Goal: Transaction & Acquisition: Purchase product/service

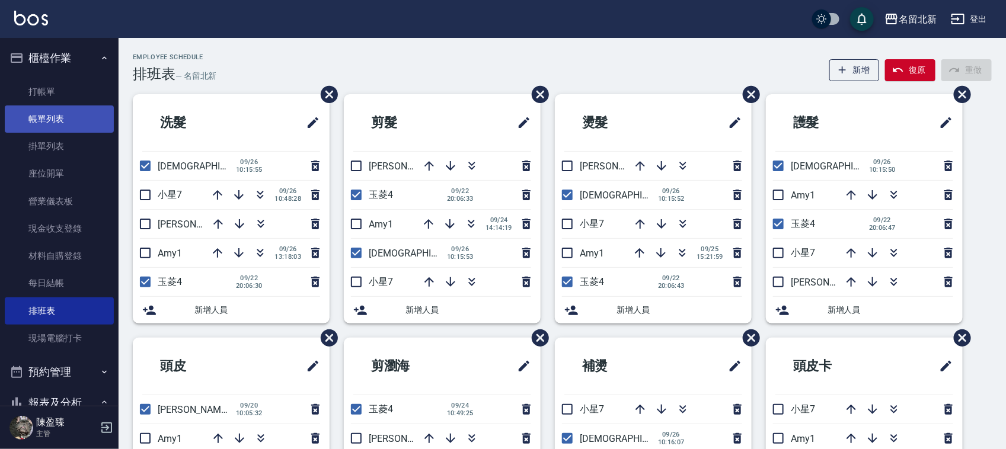
click at [43, 119] on link "帳單列表" at bounding box center [59, 118] width 109 height 27
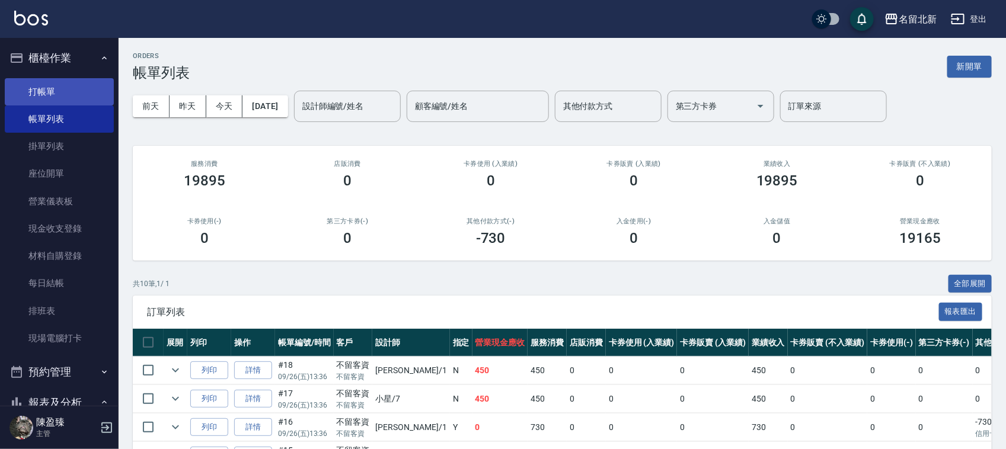
click at [66, 89] on link "打帳單" at bounding box center [59, 91] width 109 height 27
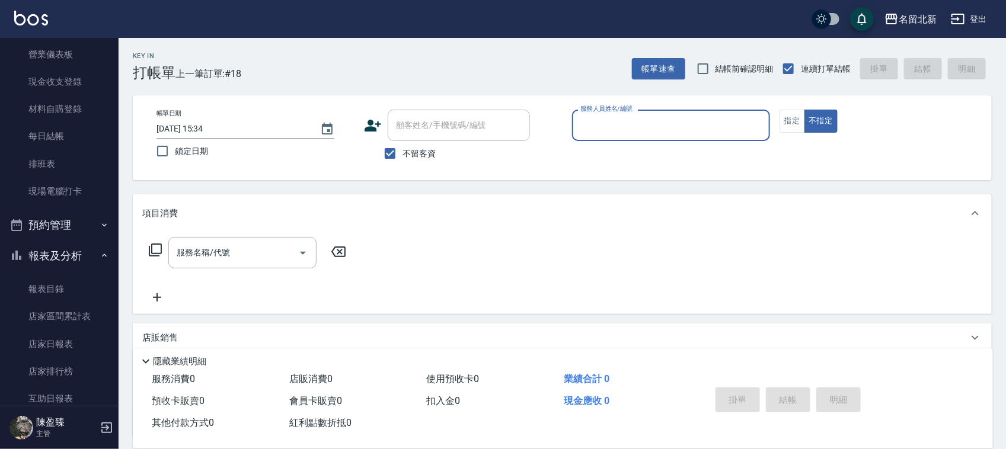
scroll to position [148, 0]
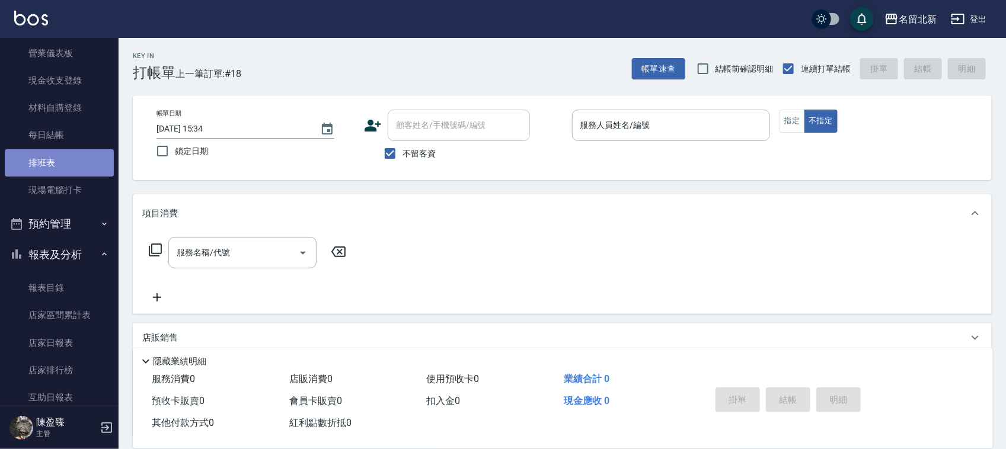
click at [72, 163] on link "排班表" at bounding box center [59, 162] width 109 height 27
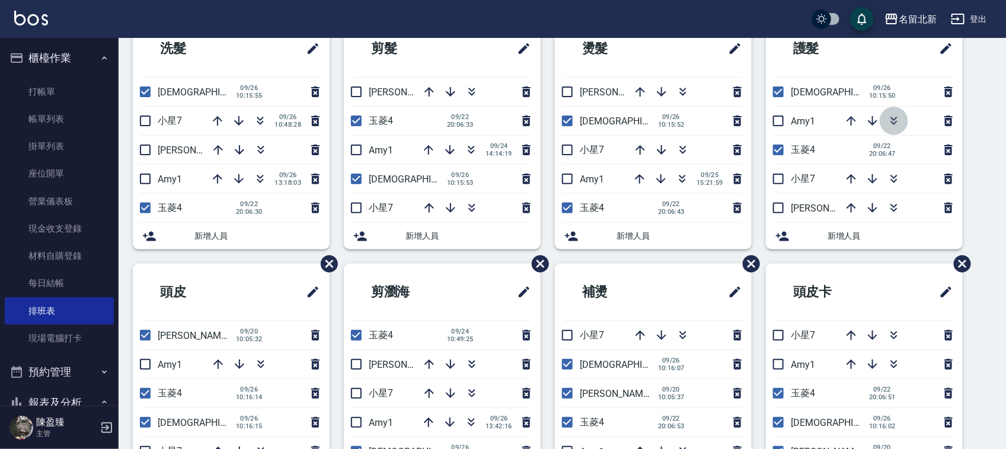
click at [891, 123] on icon "button" at bounding box center [894, 121] width 14 height 14
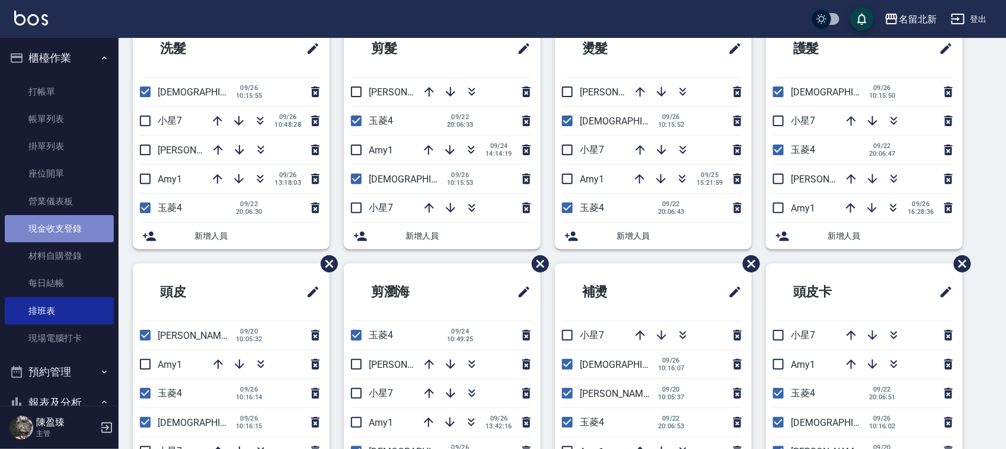
click at [60, 225] on link "現金收支登錄" at bounding box center [59, 228] width 109 height 27
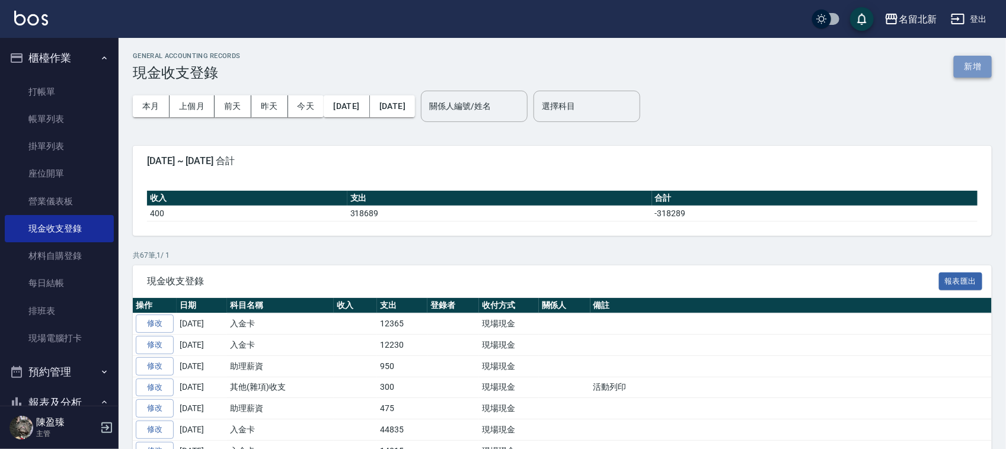
click at [978, 64] on button "新增" at bounding box center [973, 67] width 38 height 22
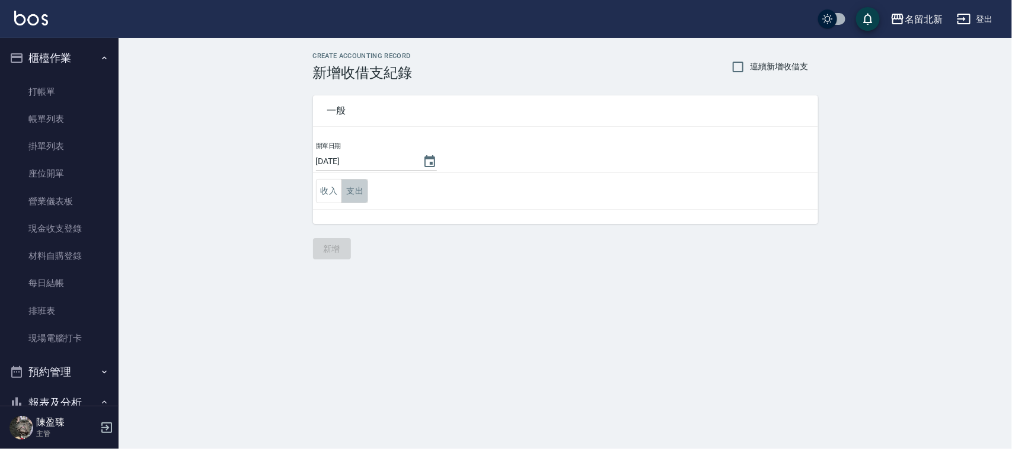
click at [345, 191] on button "支出" at bounding box center [354, 191] width 27 height 24
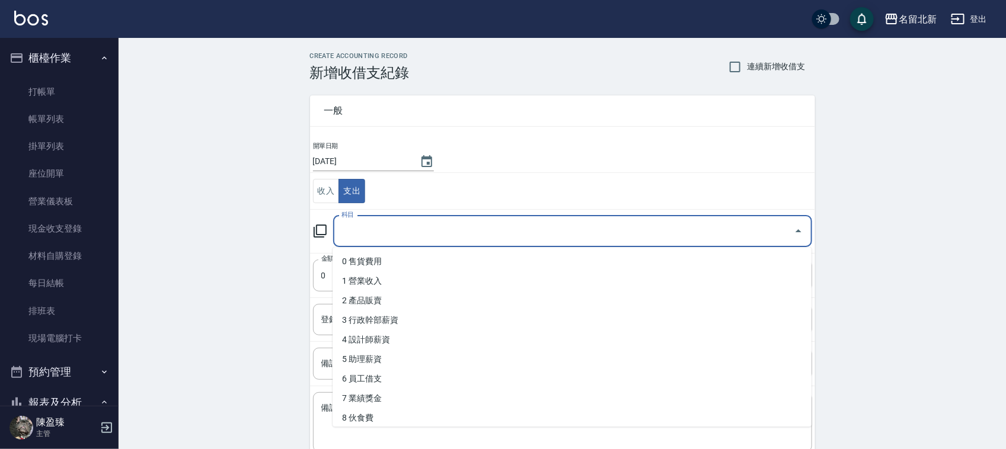
click at [392, 239] on input "科目" at bounding box center [563, 231] width 450 height 21
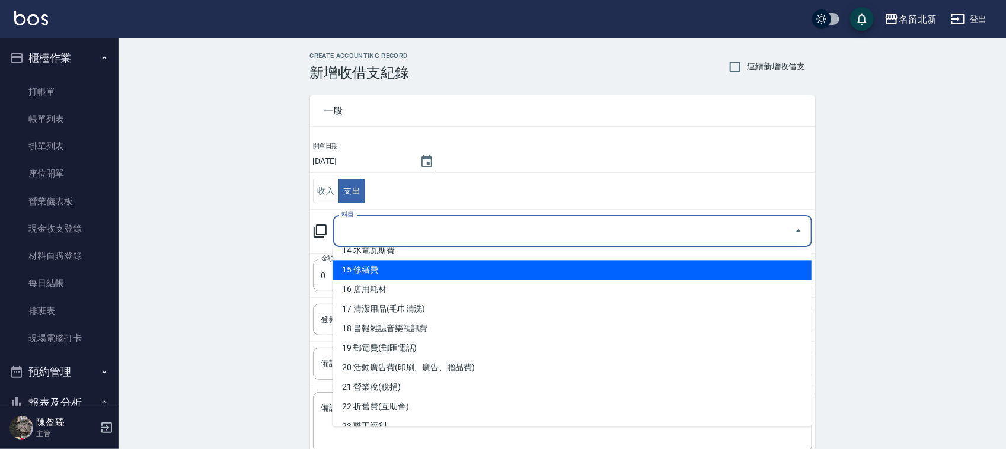
scroll to position [370, 0]
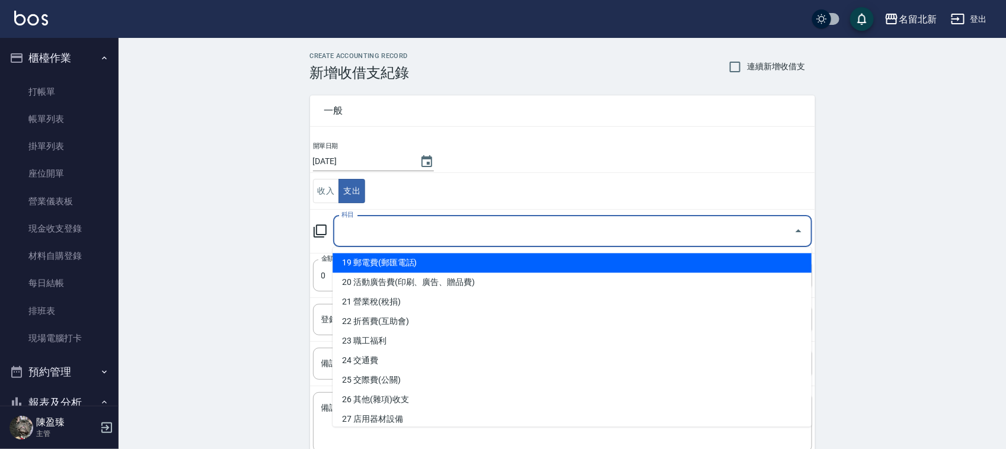
click at [401, 271] on li "19 郵電費(郵匯電話)" at bounding box center [571, 264] width 479 height 20
type input "19 郵電費(郵匯電話)"
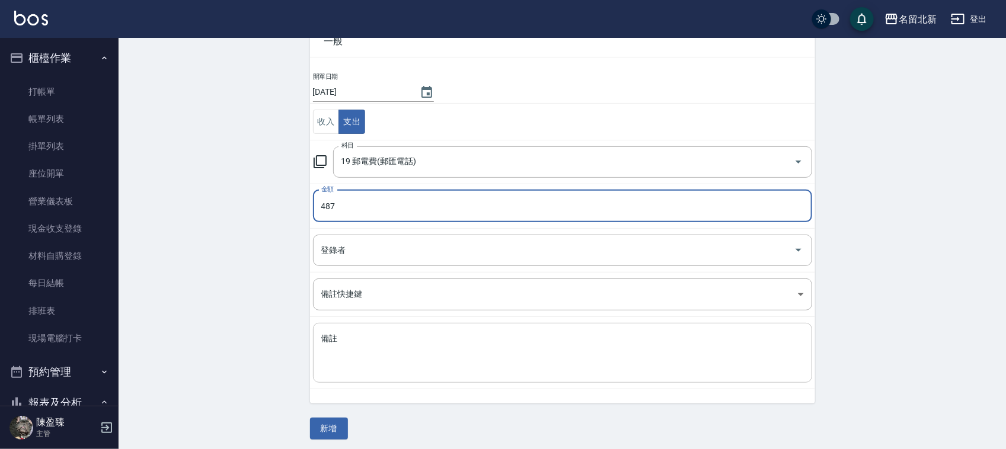
scroll to position [75, 0]
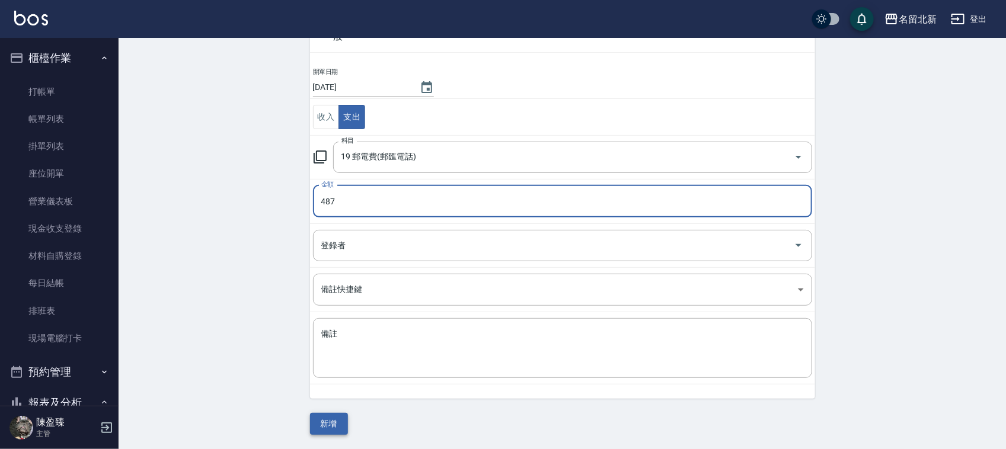
type input "487"
click at [335, 425] on button "新增" at bounding box center [329, 424] width 38 height 22
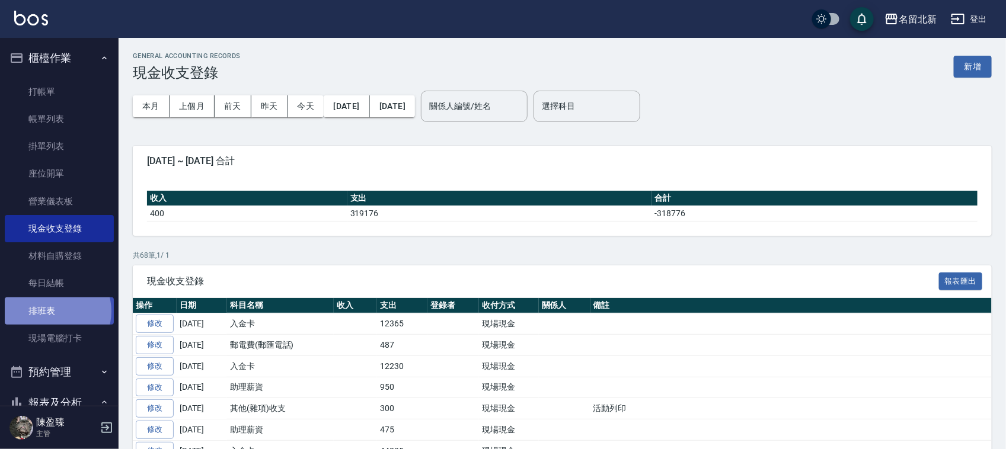
click at [57, 310] on link "排班表" at bounding box center [59, 310] width 109 height 27
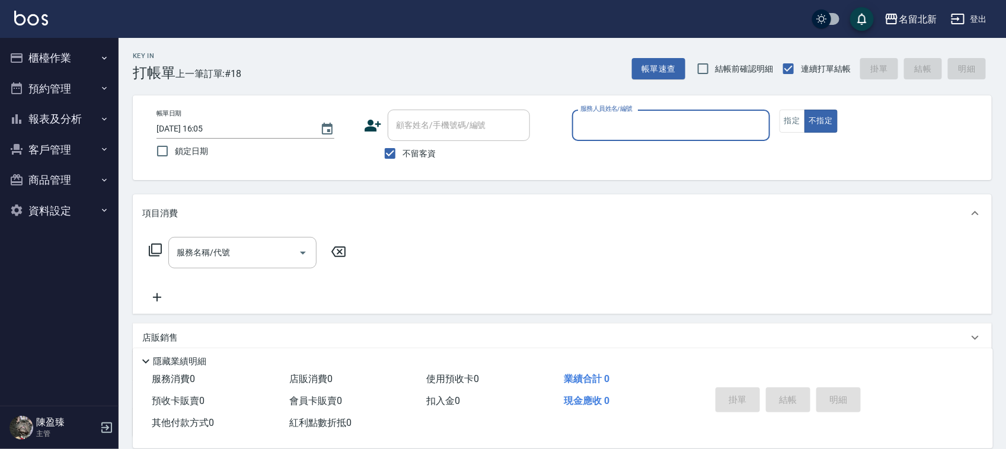
click at [638, 132] on input "服務人員姓名/編號" at bounding box center [670, 125] width 187 height 21
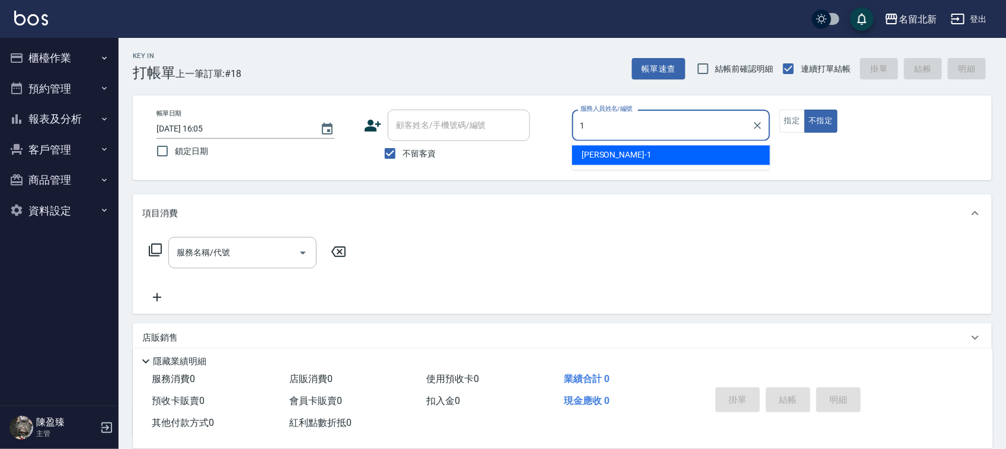
type input "1"
type button "false"
type input "[PERSON_NAME]-1"
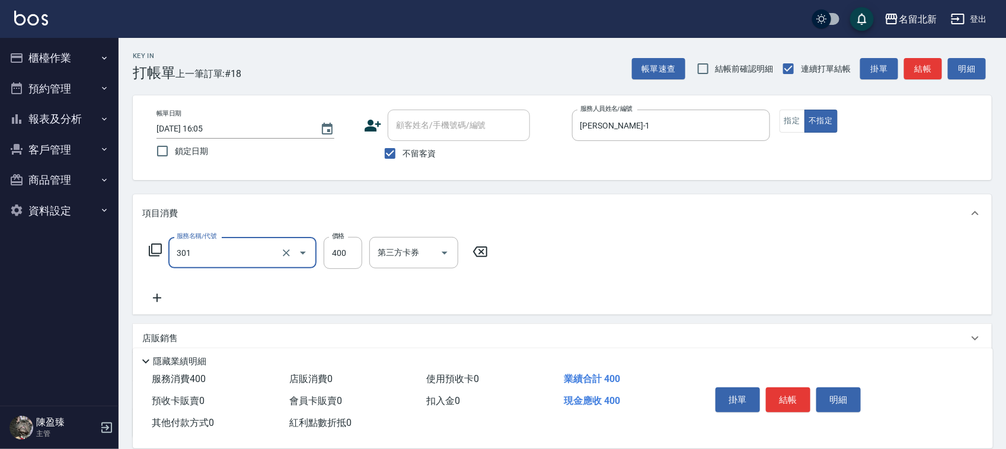
type input "造型剪髮(301)"
type input "380"
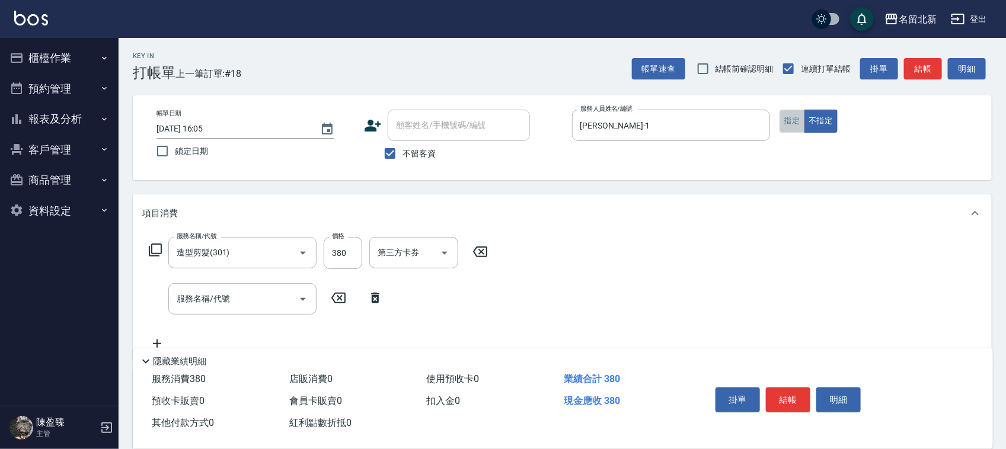
click at [794, 123] on button "指定" at bounding box center [791, 121] width 25 height 23
click at [793, 389] on button "結帳" at bounding box center [788, 400] width 44 height 25
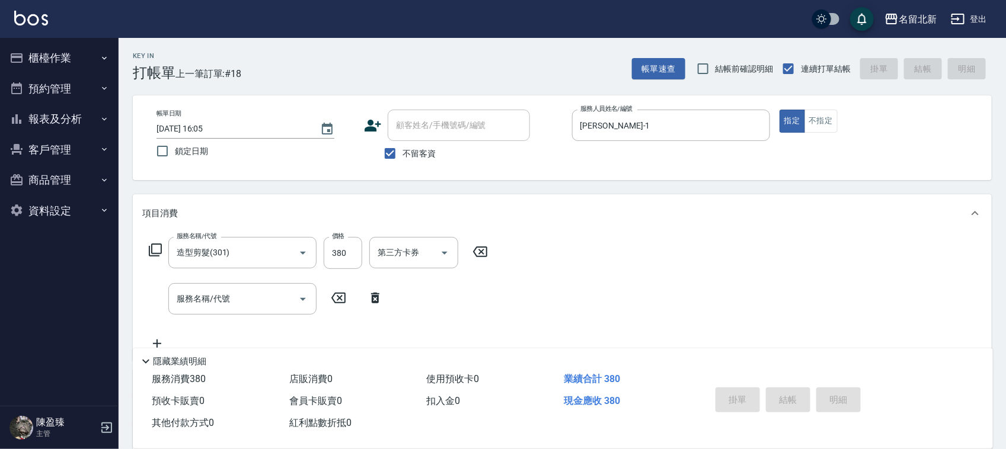
type input "2025/09/26 16:09"
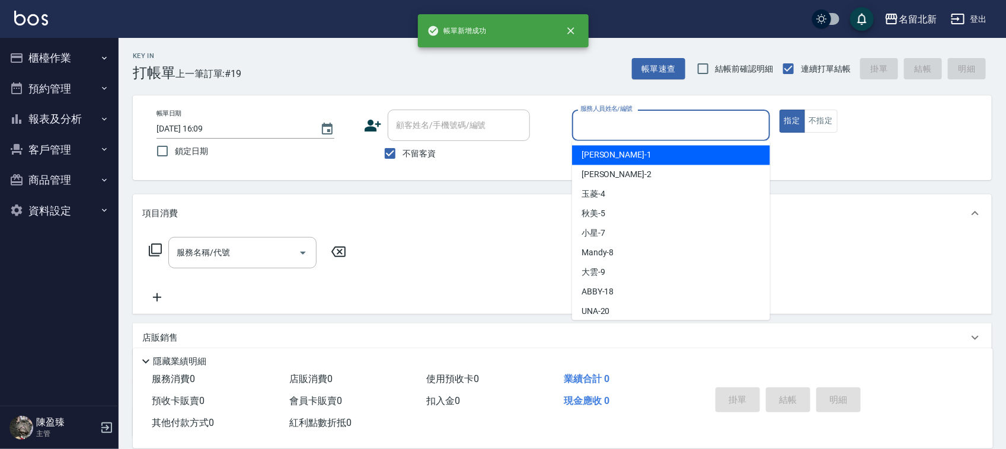
click at [610, 123] on input "服務人員姓名/編號" at bounding box center [670, 125] width 187 height 21
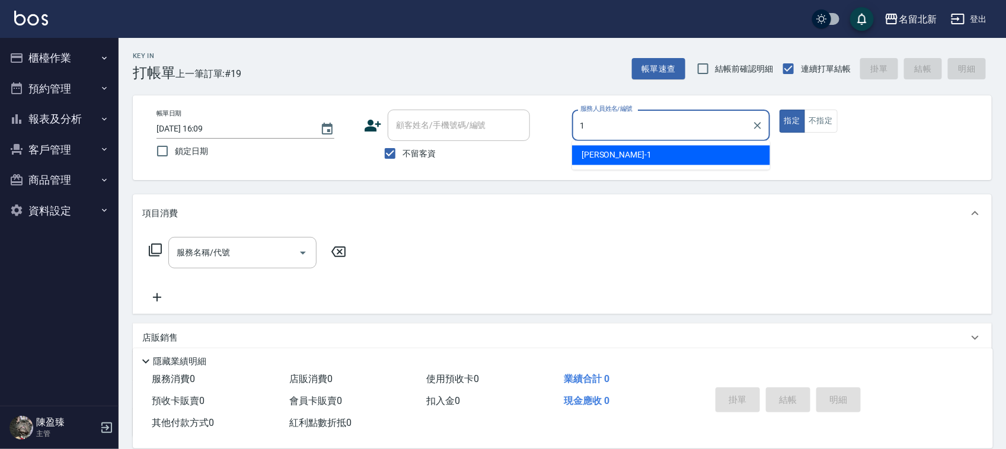
type input "Amy-1"
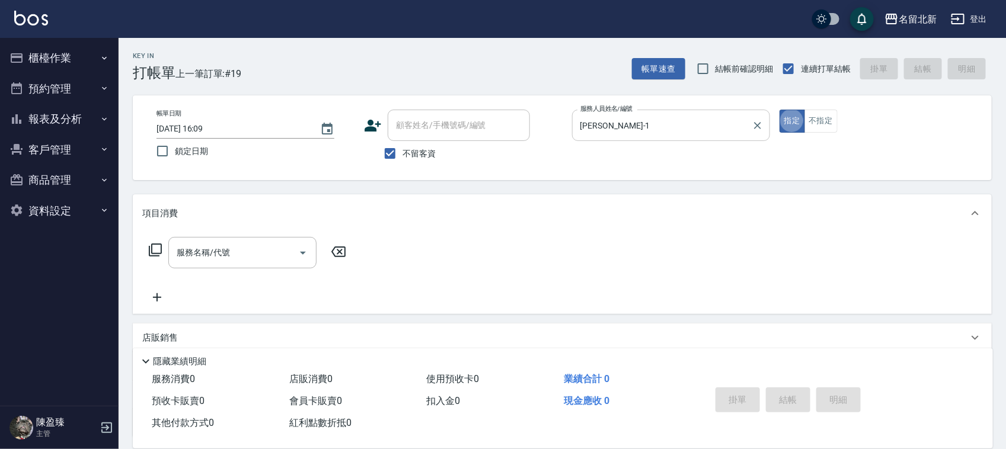
type button "true"
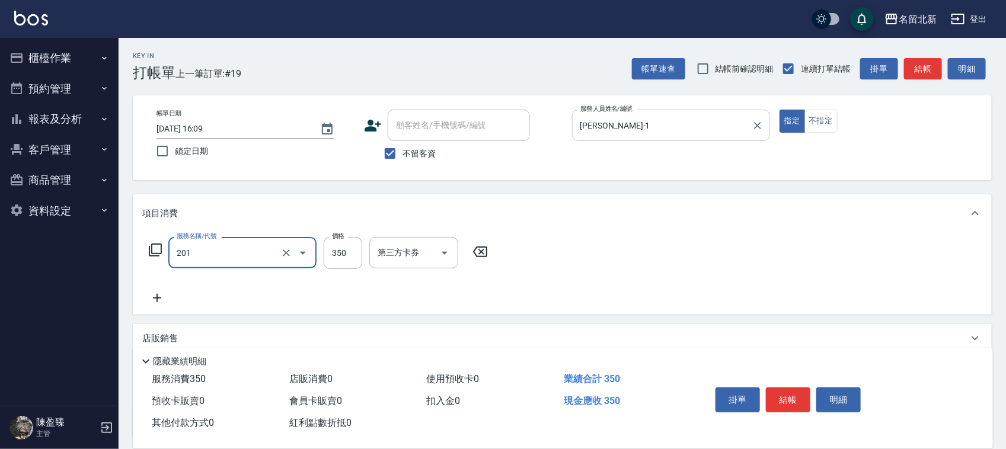
type input "一般洗髮(201)"
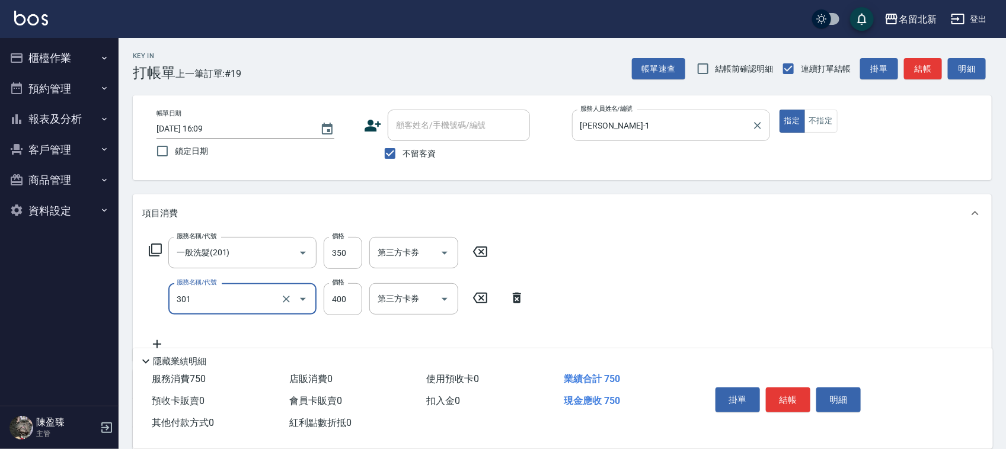
type input "造型剪髮(301)"
type input "300"
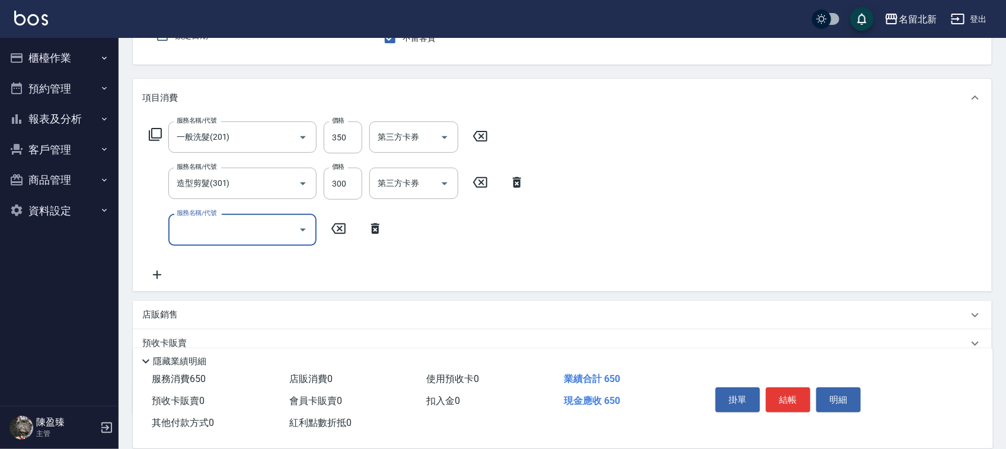
scroll to position [193, 0]
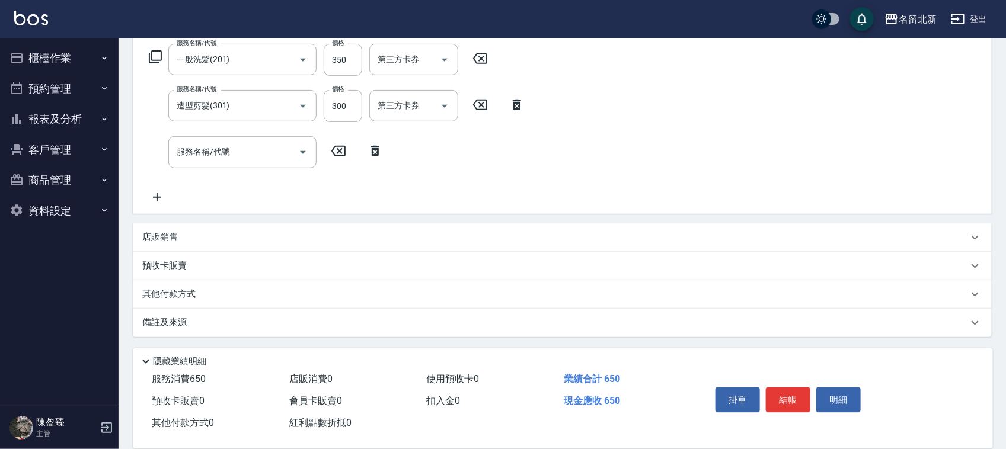
click at [200, 295] on p "其他付款方式" at bounding box center [171, 294] width 59 height 13
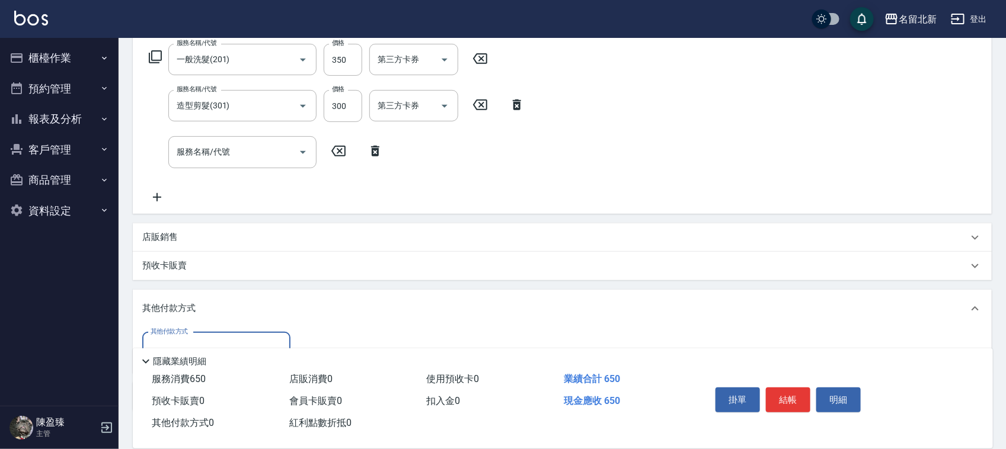
scroll to position [267, 0]
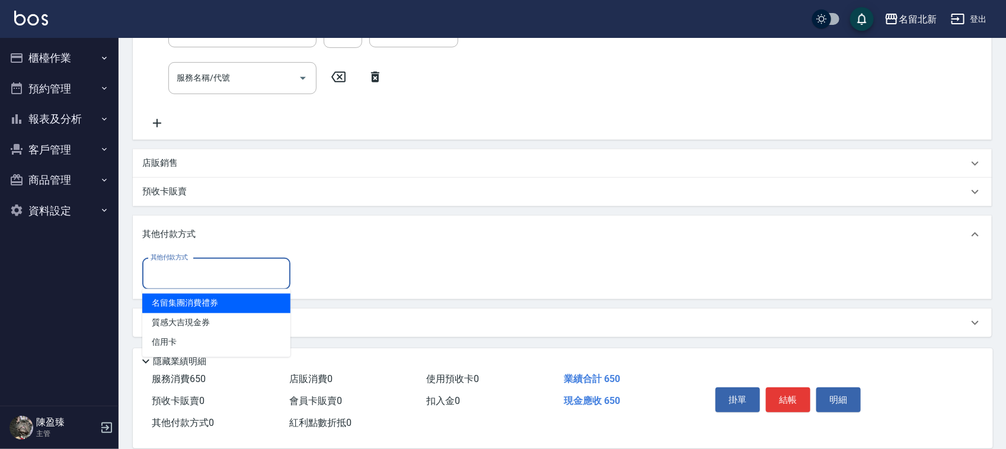
click at [187, 273] on input "其他付款方式" at bounding box center [216, 274] width 137 height 21
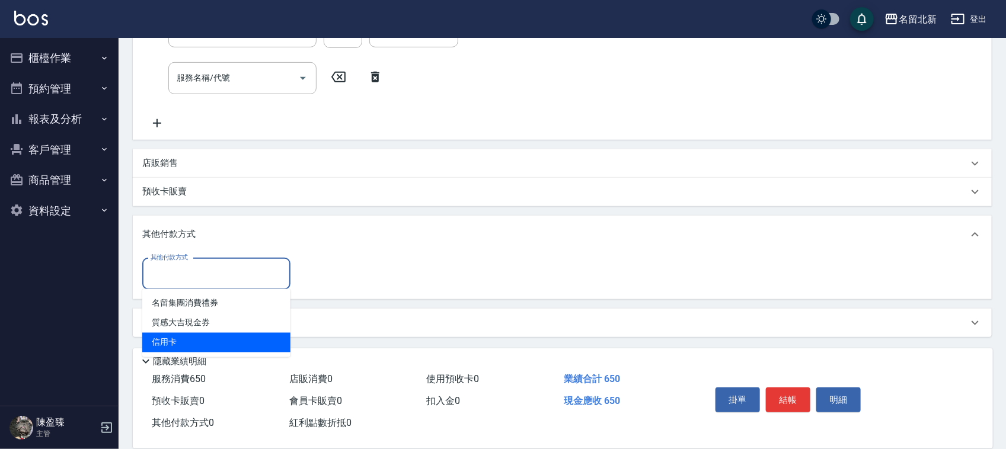
drag, startPoint x: 190, startPoint y: 344, endPoint x: 200, endPoint y: 336, distance: 13.1
click at [193, 343] on span "信用卡" at bounding box center [216, 343] width 148 height 20
type input "信用卡"
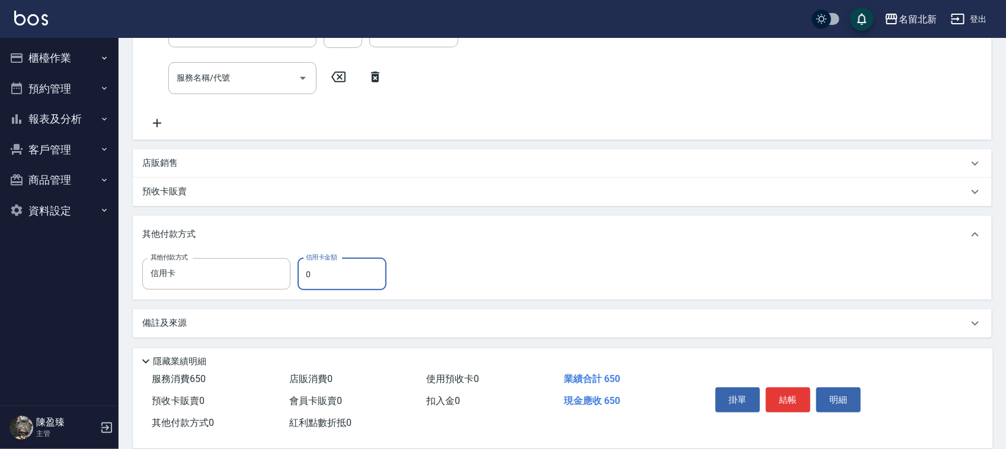
drag, startPoint x: 316, startPoint y: 270, endPoint x: 291, endPoint y: 285, distance: 29.3
click at [291, 284] on div "其他付款方式 信用卡 其他付款方式 信用卡金額 0 信用卡金額" at bounding box center [267, 274] width 251 height 32
type input "650"
click at [793, 400] on button "結帳" at bounding box center [788, 400] width 44 height 25
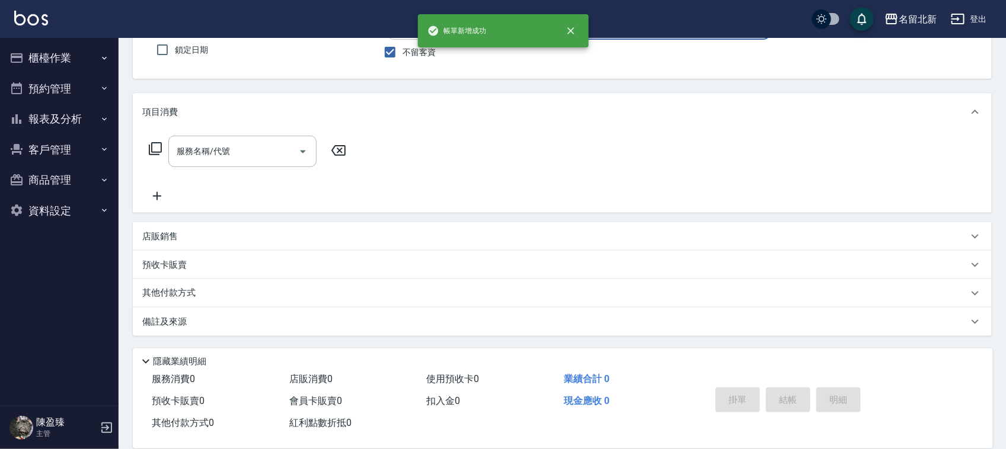
scroll to position [0, 0]
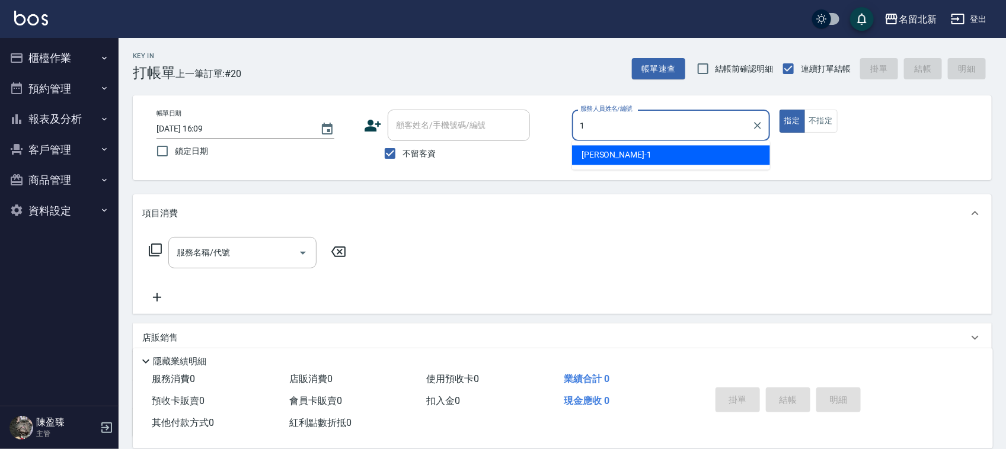
type input "Amy-1"
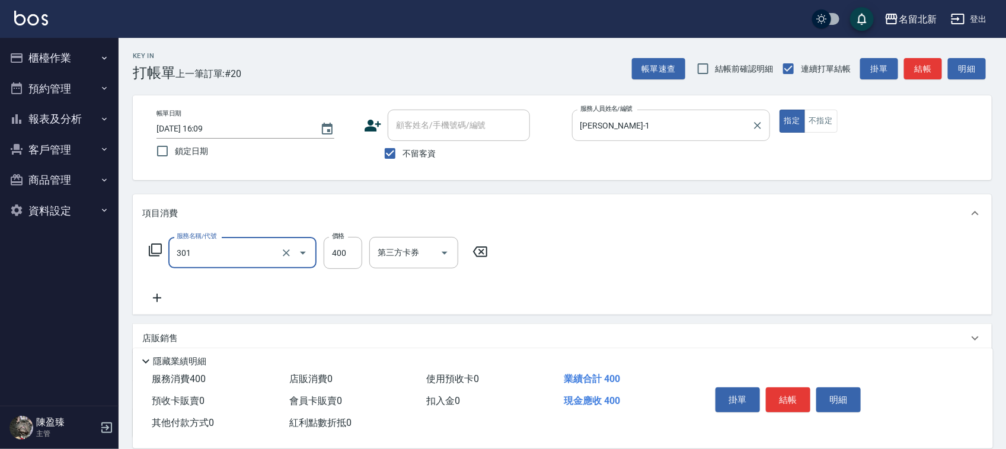
type input "造型剪髮(301)"
type input "100"
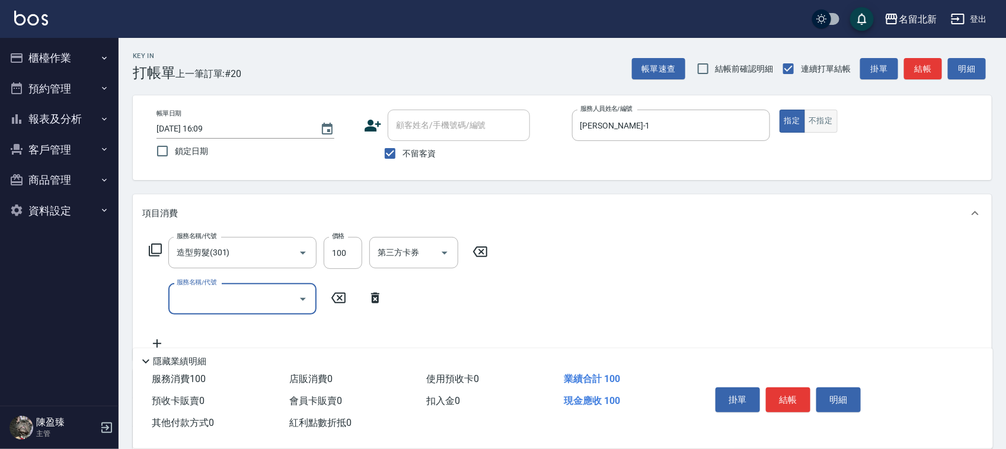
click at [828, 120] on button "不指定" at bounding box center [820, 121] width 33 height 23
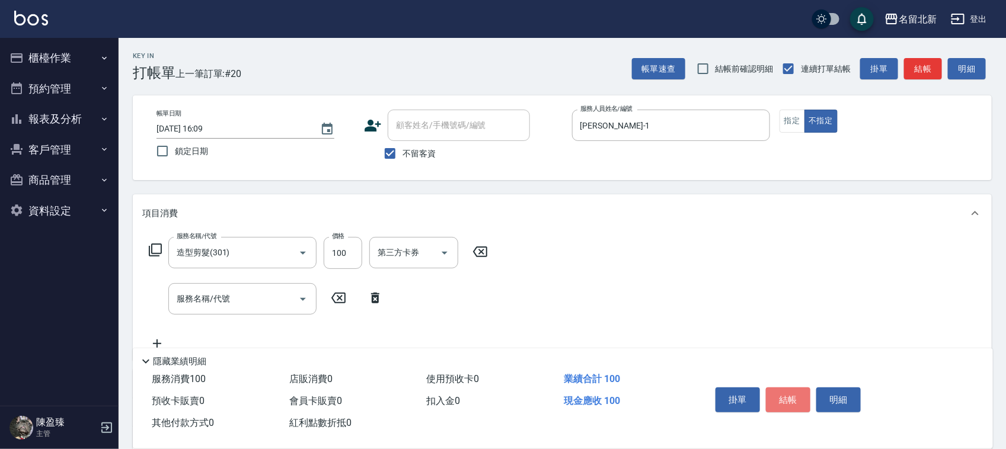
click at [807, 401] on button "結帳" at bounding box center [788, 400] width 44 height 25
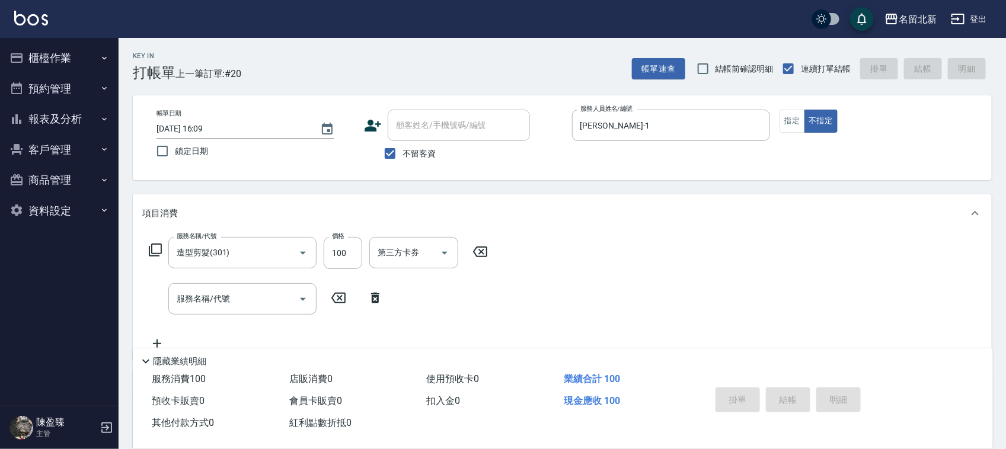
type input "2025/09/26 16:10"
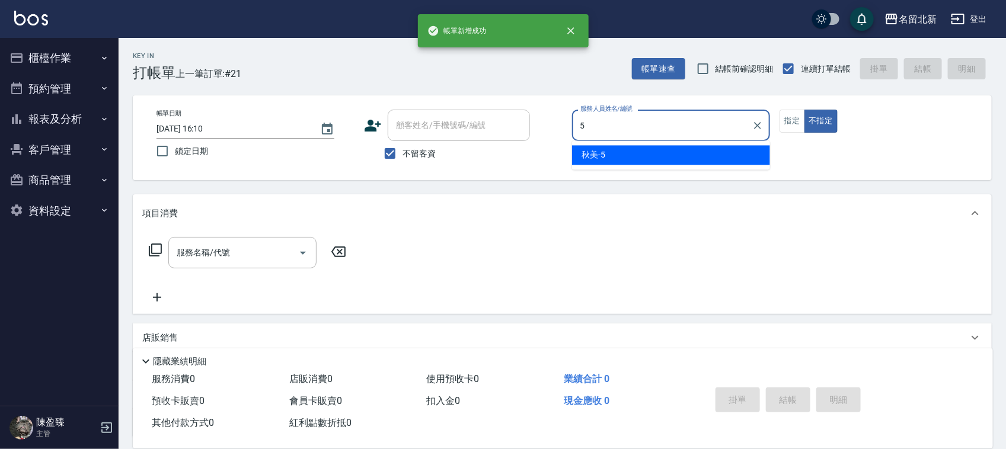
type input "秋美-5"
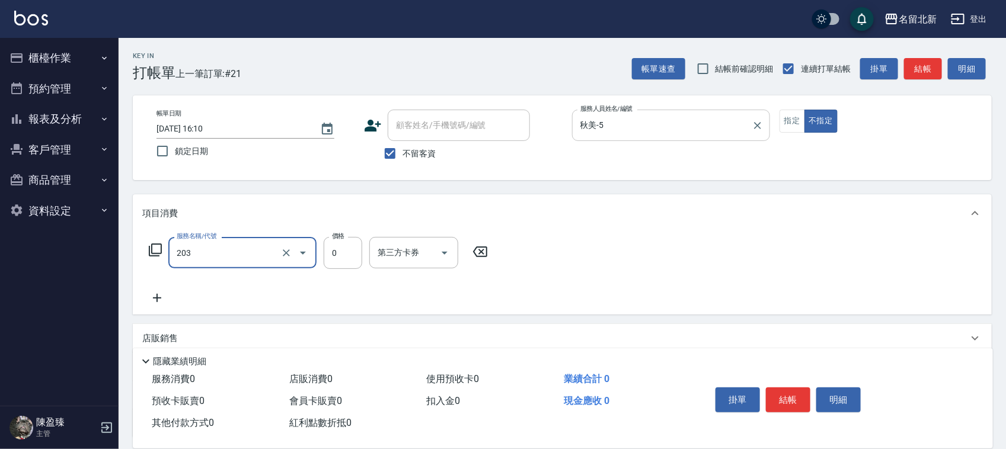
type input "使用洗髮卡(203)"
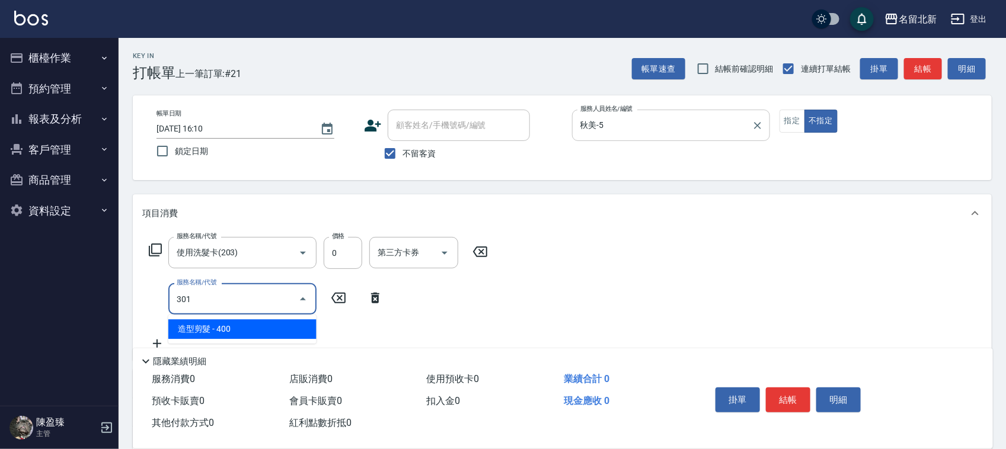
type input "造型剪髮(301)"
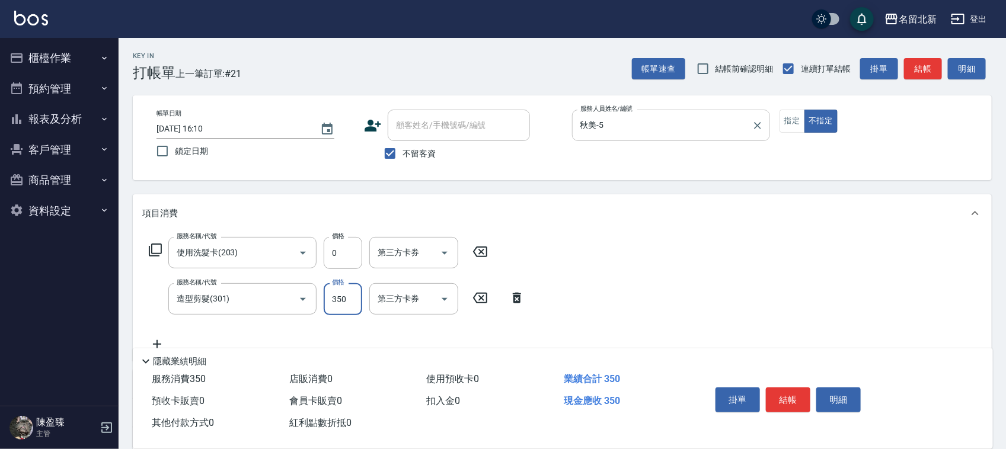
type input "350"
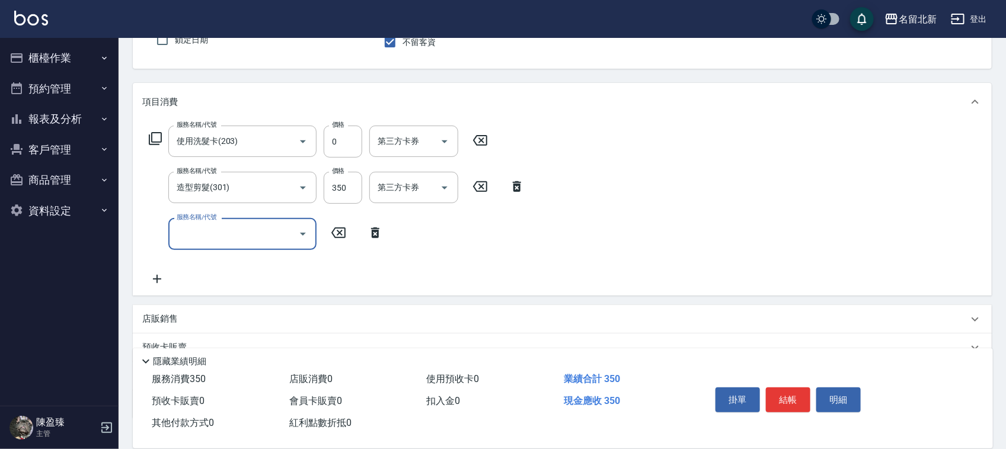
scroll to position [148, 0]
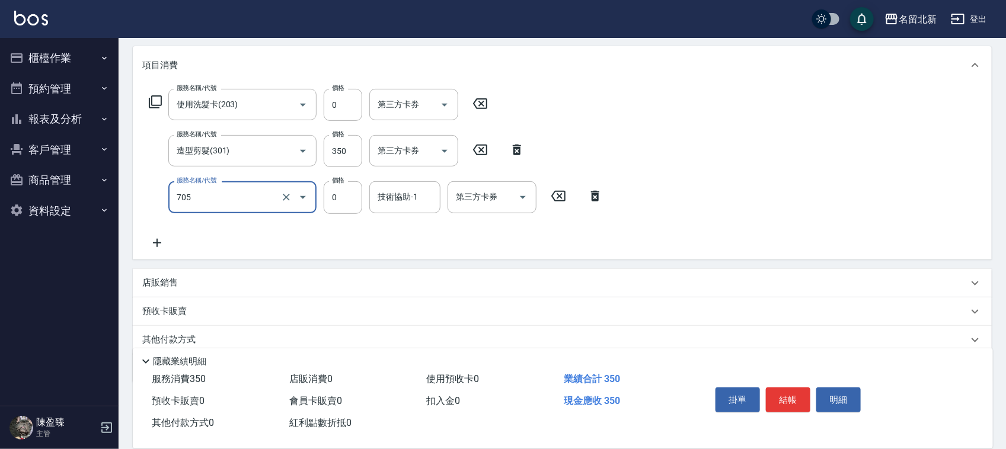
type input "互助50(705)"
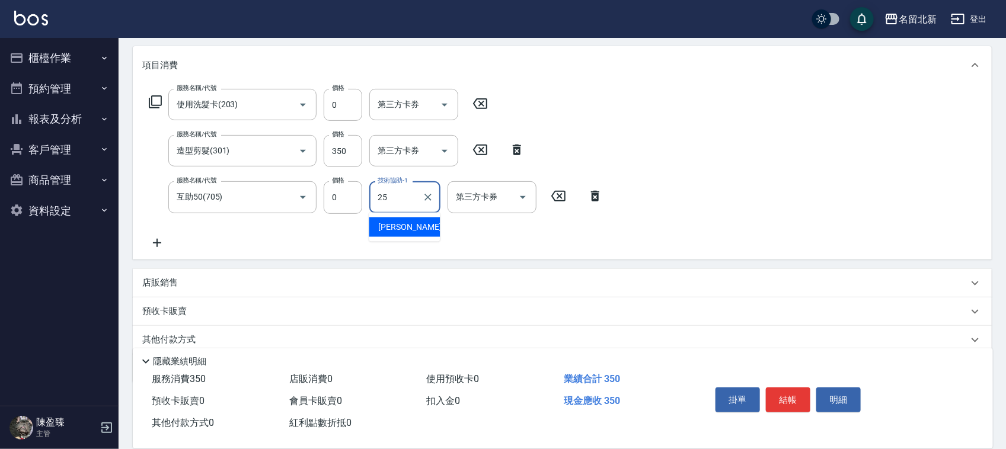
type input "禎禎-25"
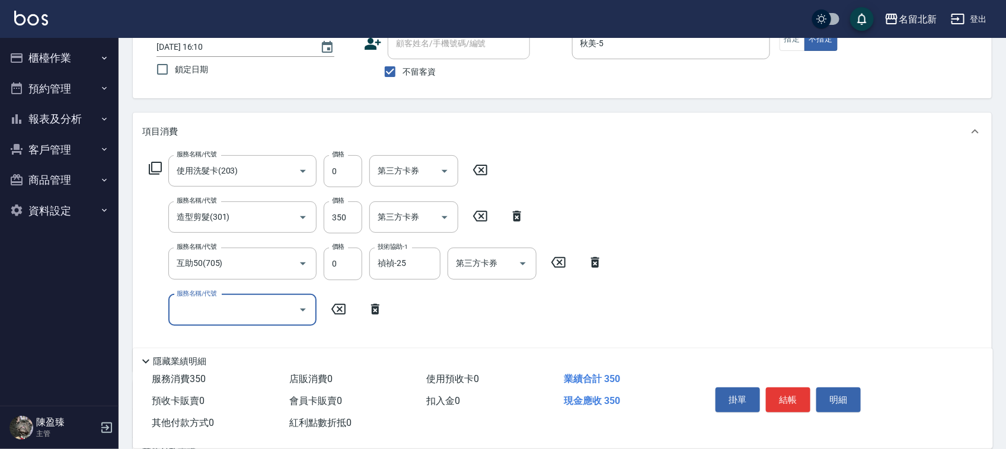
scroll to position [0, 0]
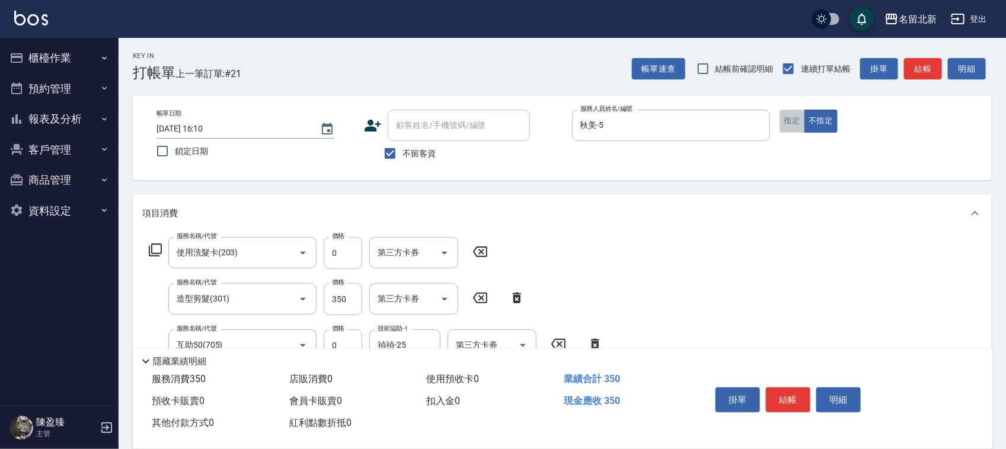
click at [790, 120] on button "指定" at bounding box center [791, 121] width 25 height 23
click at [800, 394] on button "結帳" at bounding box center [788, 400] width 44 height 25
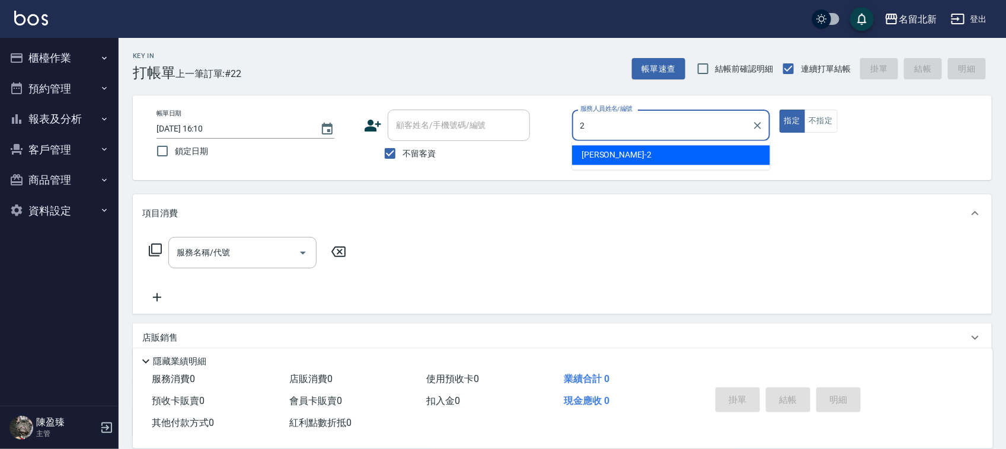
type input "詩芳-2"
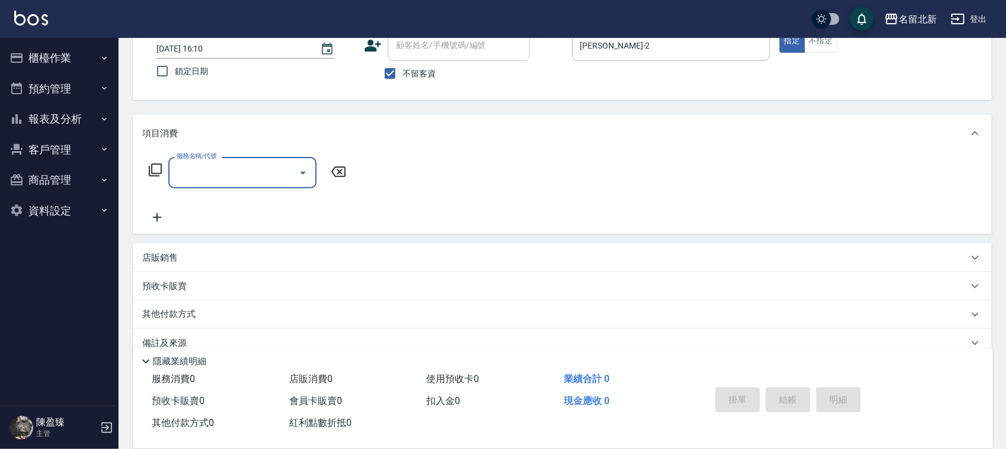
scroll to position [101, 0]
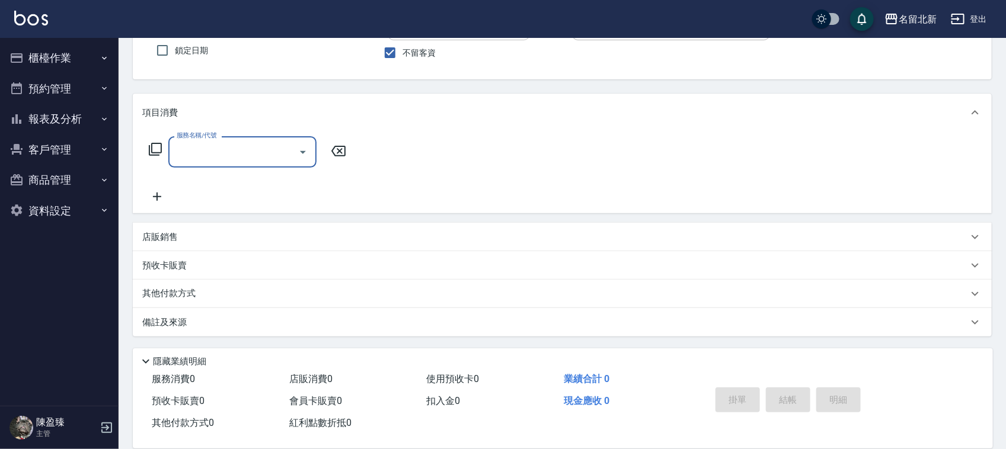
click at [164, 235] on p "店販銷售" at bounding box center [160, 237] width 36 height 12
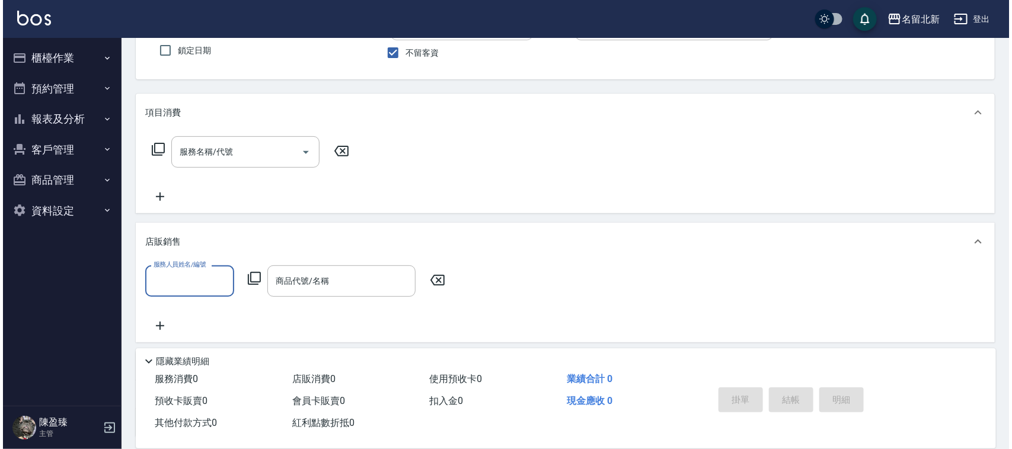
scroll to position [0, 0]
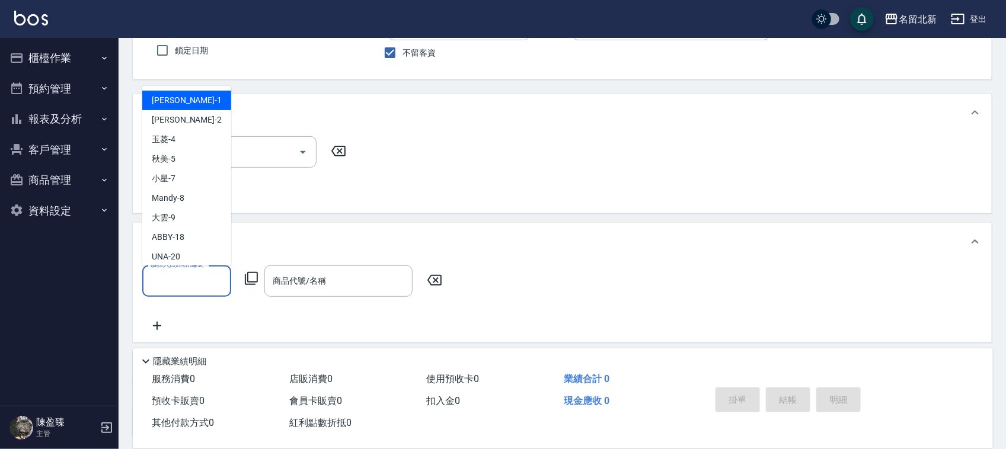
drag, startPoint x: 171, startPoint y: 279, endPoint x: 612, endPoint y: 350, distance: 446.6
click at [177, 281] on input "服務人員姓名/編號" at bounding box center [187, 281] width 78 height 21
click at [188, 117] on div "詩芳 -2" at bounding box center [186, 120] width 89 height 20
type input "詩芳-2"
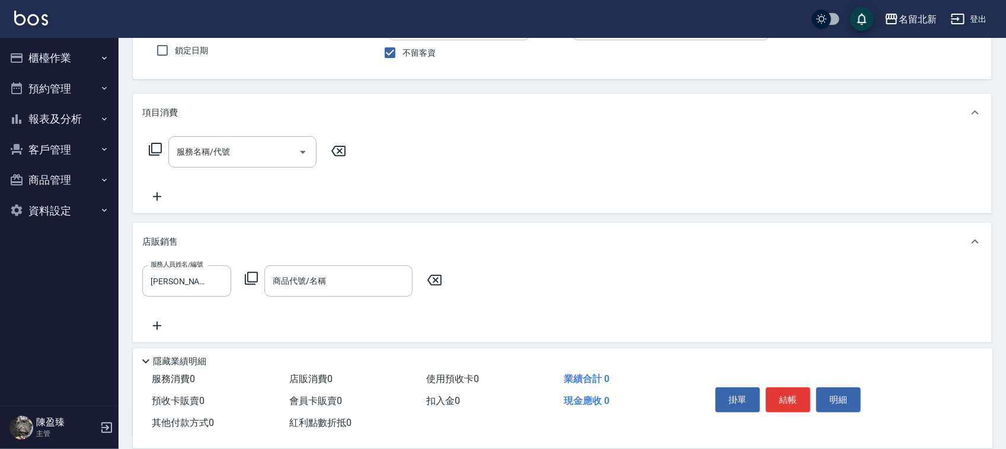
click at [251, 276] on icon at bounding box center [251, 278] width 14 height 14
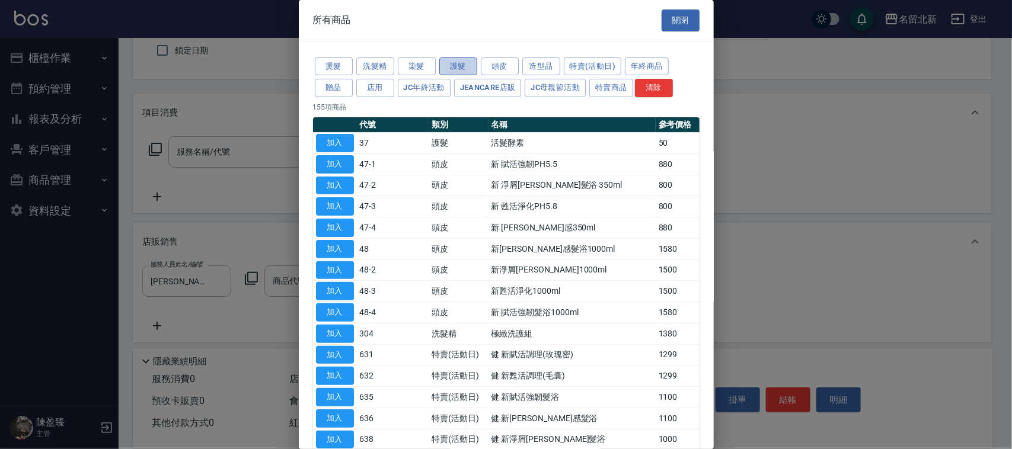
click at [467, 67] on button "護髮" at bounding box center [458, 66] width 38 height 18
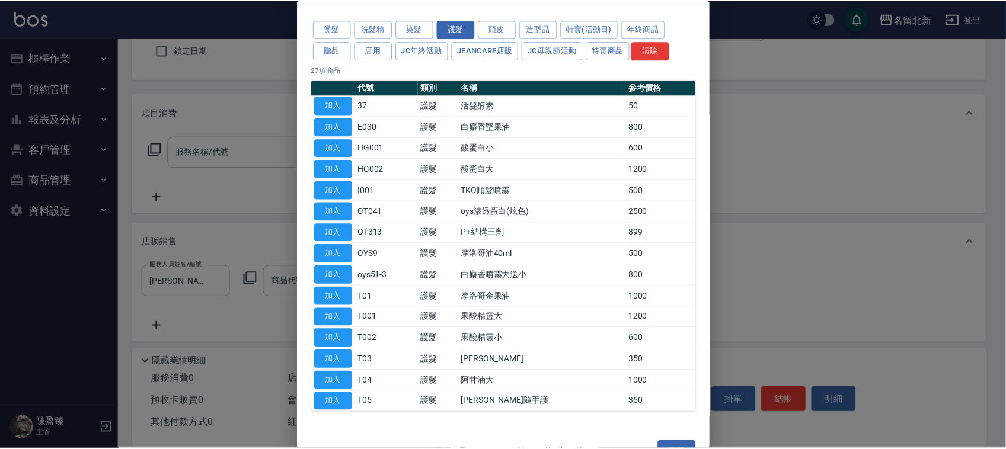
scroll to position [68, 0]
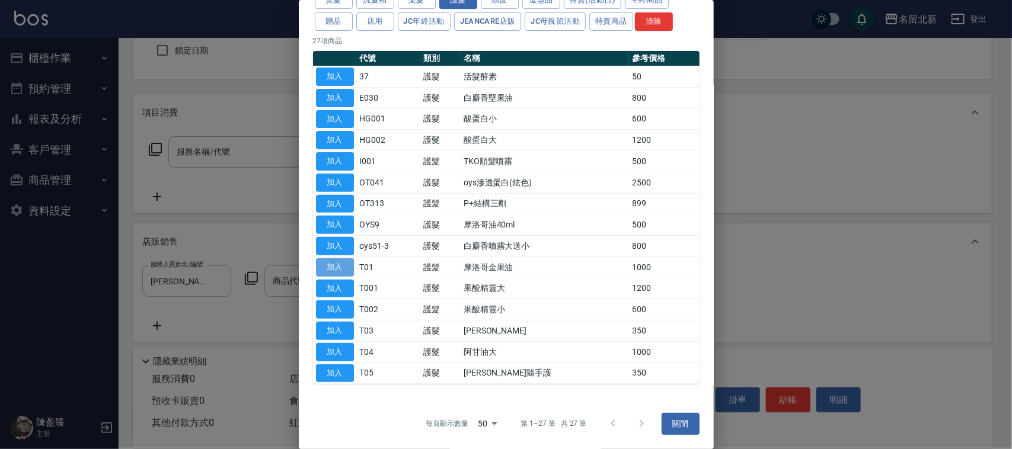
click at [348, 261] on button "加入" at bounding box center [335, 267] width 38 height 18
type input "摩洛哥金果油"
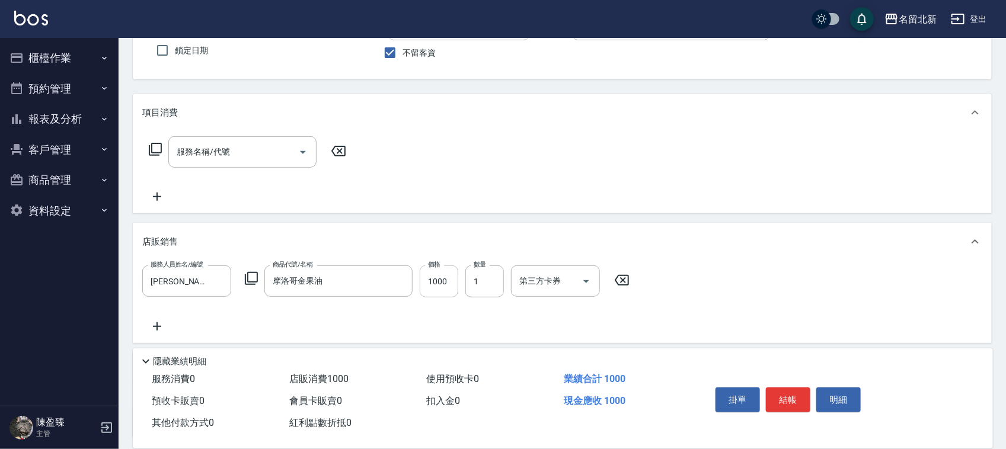
click at [440, 280] on input "1000" at bounding box center [439, 281] width 39 height 32
type input "0"
click at [483, 279] on input "1" at bounding box center [484, 281] width 39 height 32
type input "2"
click at [463, 220] on div "項目消費 服務名稱/代號 服務名稱/代號 店販銷售 服務人員姓名/編號 詩芳-2 服務人員姓名/編號 商品代號/名稱 摩洛哥金果油 商品代號/名稱 價格 0 …" at bounding box center [562, 266] width 859 height 344
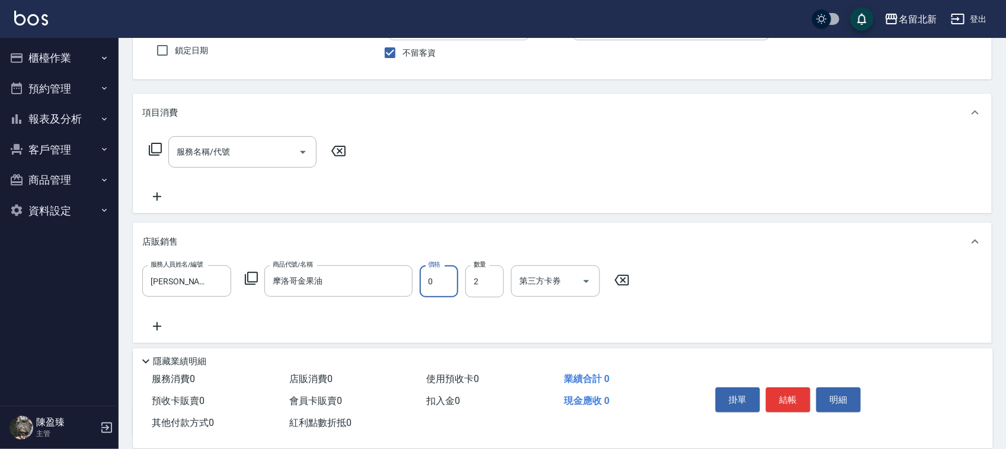
click at [437, 286] on input "0" at bounding box center [439, 281] width 39 height 32
type input "850"
click at [788, 395] on button "結帳" at bounding box center [788, 400] width 44 height 25
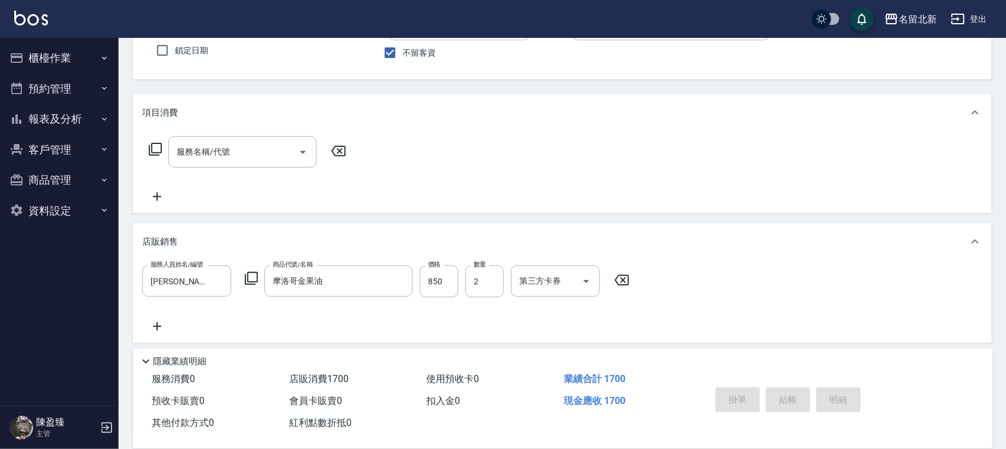
type input "2025/09/26 16:12"
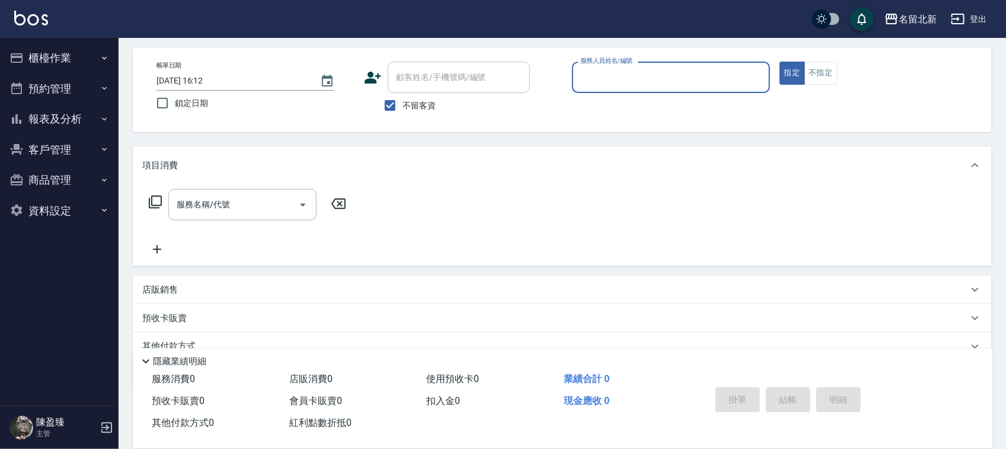
scroll to position [0, 0]
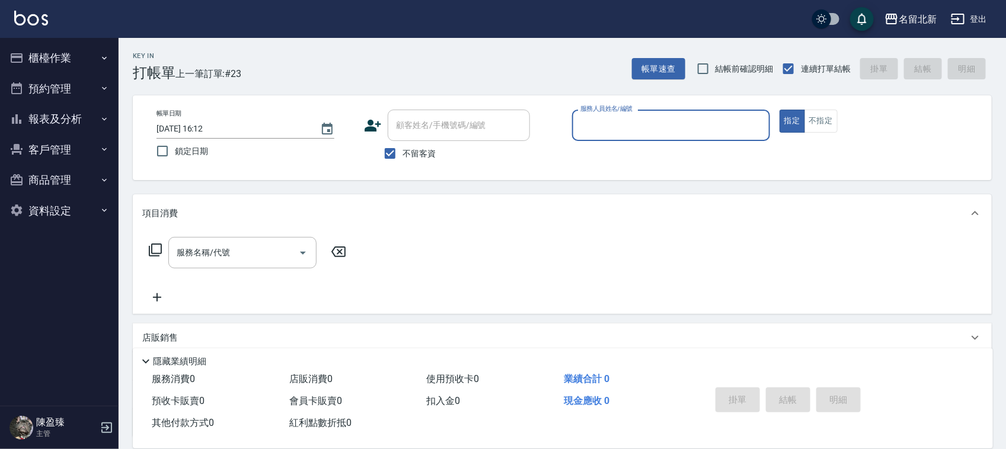
click at [623, 124] on input "服務人員姓名/編號" at bounding box center [670, 125] width 187 height 21
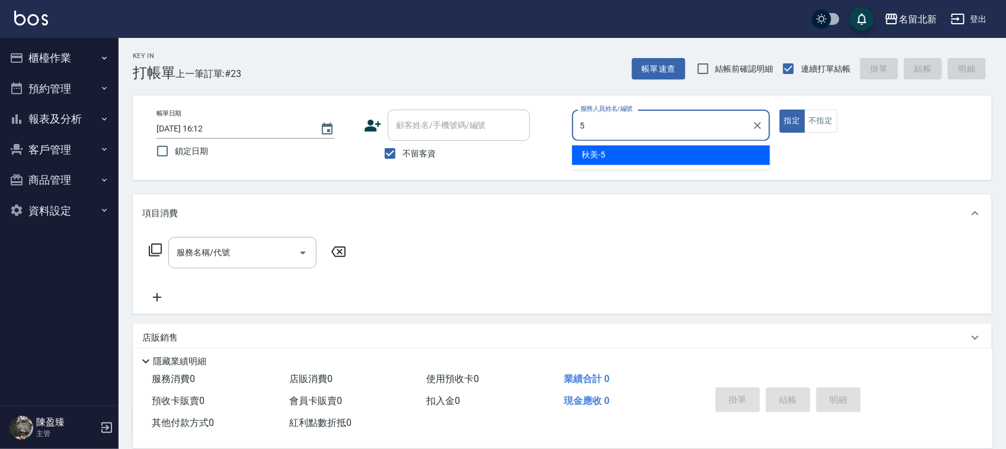
type input "秋美-5"
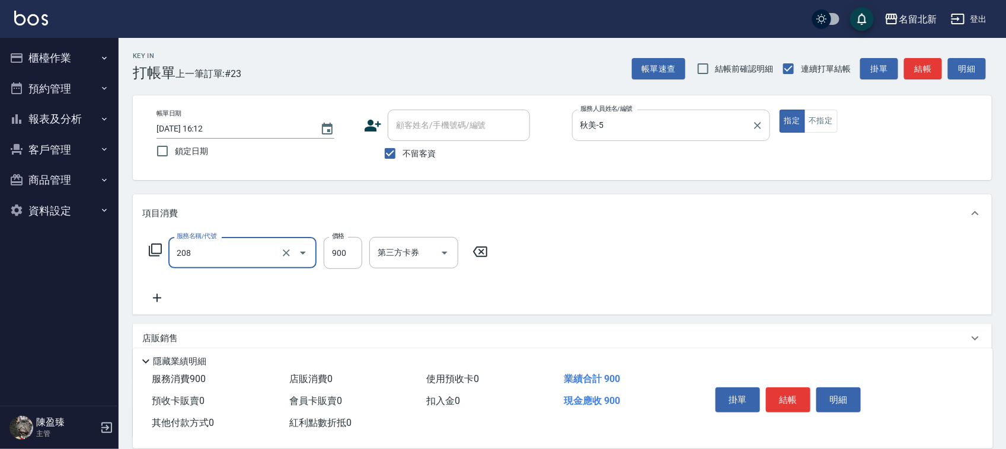
type input "精油肩頸洗髮(208)"
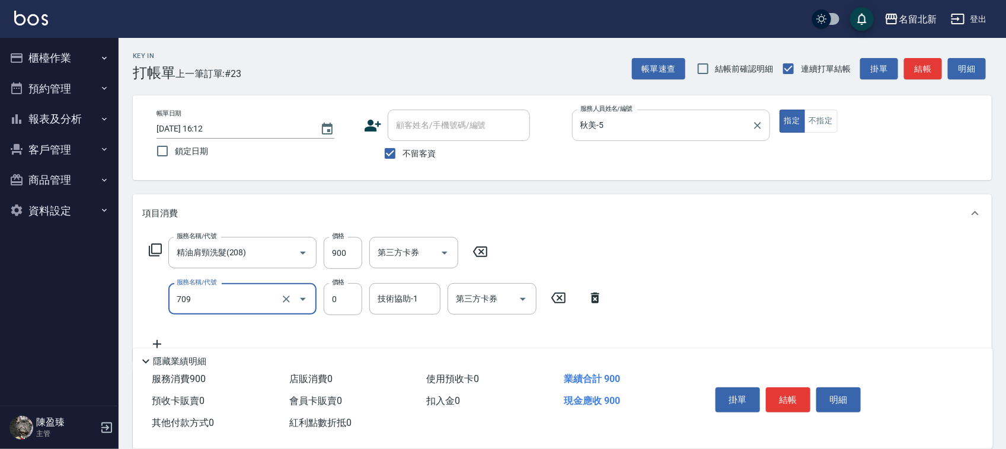
type input "互助90(709)"
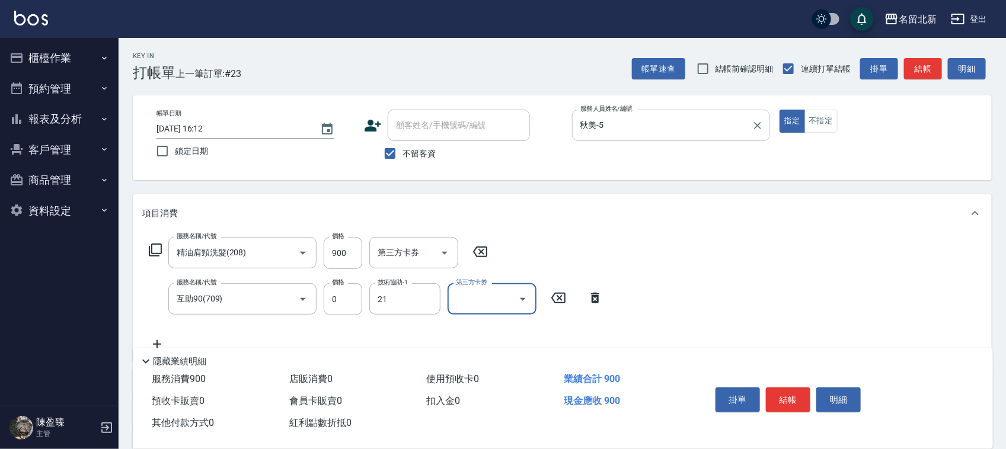
type input "艾莉莎-21"
drag, startPoint x: 786, startPoint y: 395, endPoint x: 772, endPoint y: 235, distance: 161.3
click at [773, 238] on div "Key In 打帳單 上一筆訂單:#23 帳單速查 結帳前確認明細 連續打單結帳 掛單 結帳 明細 帳單日期 2025/09/26 16:12 鎖定日期 顧客…" at bounding box center [562, 341] width 887 height 606
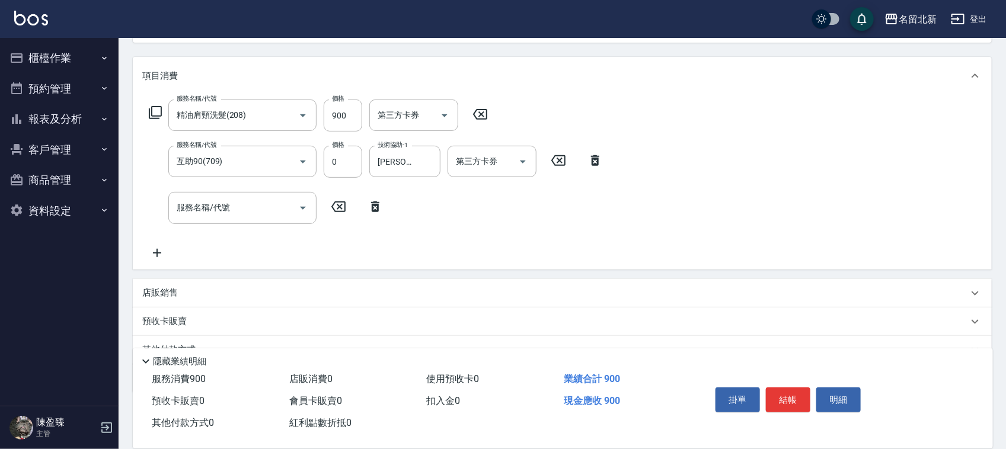
scroll to position [148, 0]
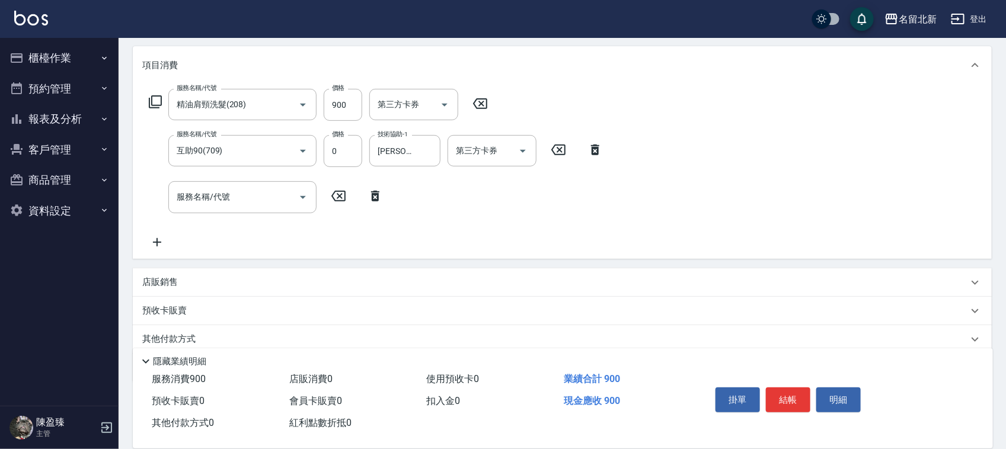
click at [801, 395] on button "結帳" at bounding box center [788, 400] width 44 height 25
type input "2025/09/26 16:13"
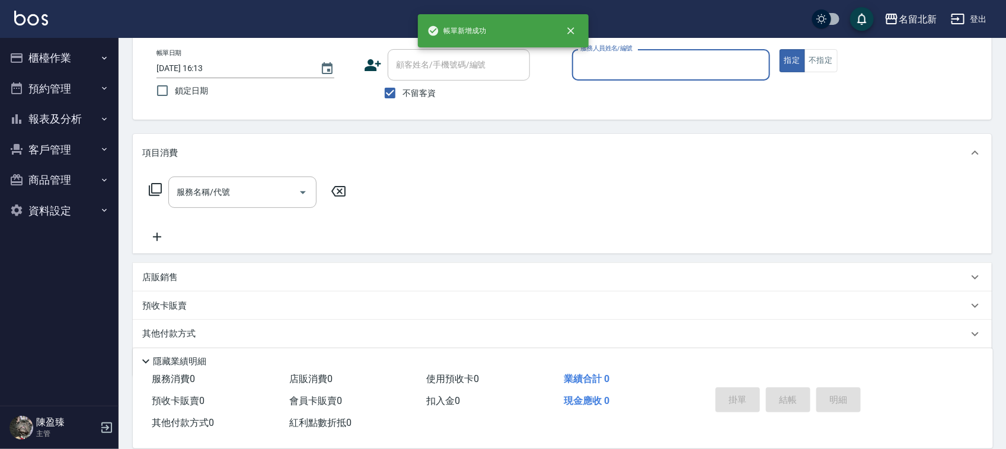
scroll to position [0, 0]
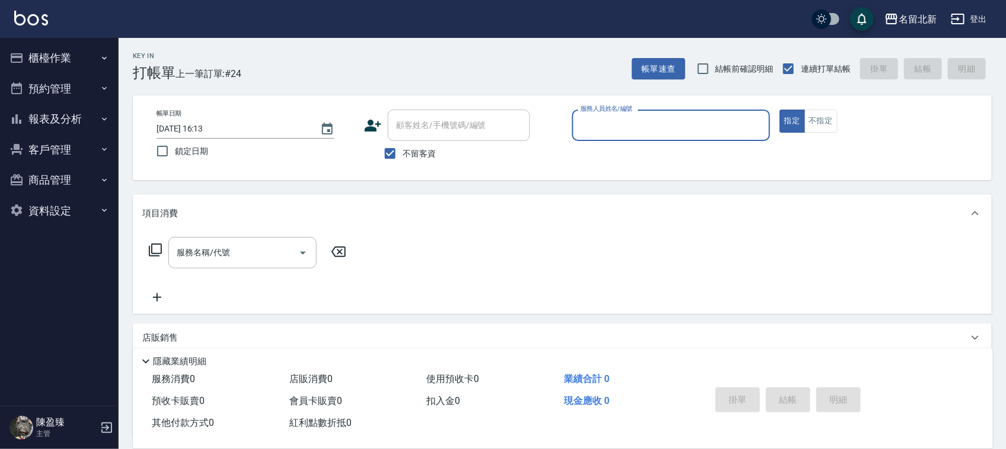
click at [625, 124] on input "服務人員姓名/編號" at bounding box center [670, 125] width 187 height 21
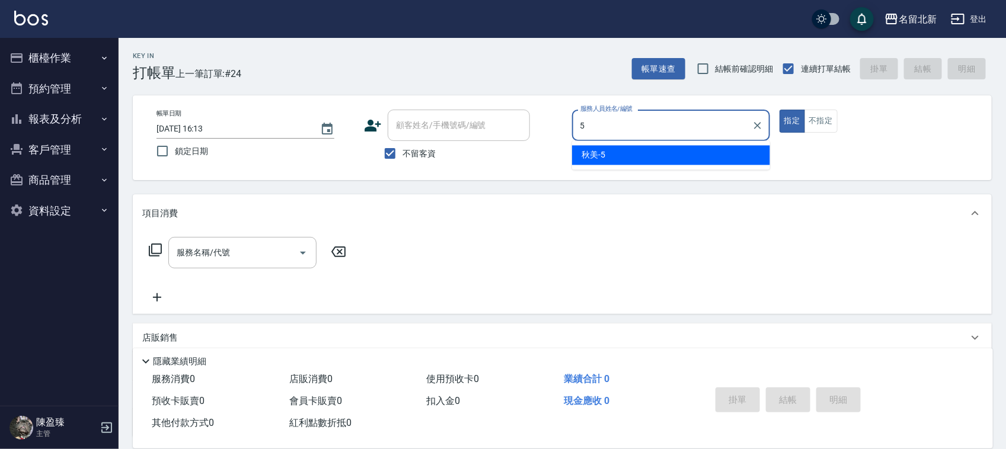
type input "秋美-5"
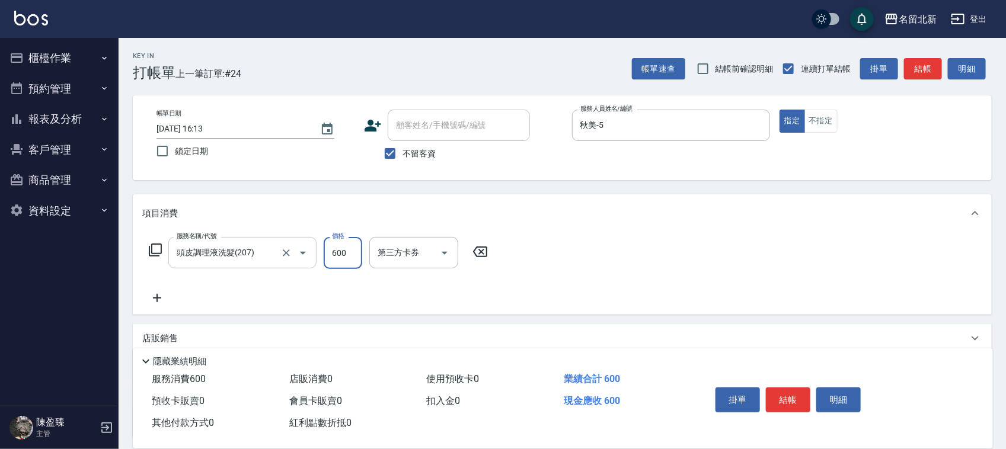
click at [247, 248] on input "頭皮調理液洗髮(207)" at bounding box center [226, 252] width 104 height 21
type input "精油+去角質洗(205)"
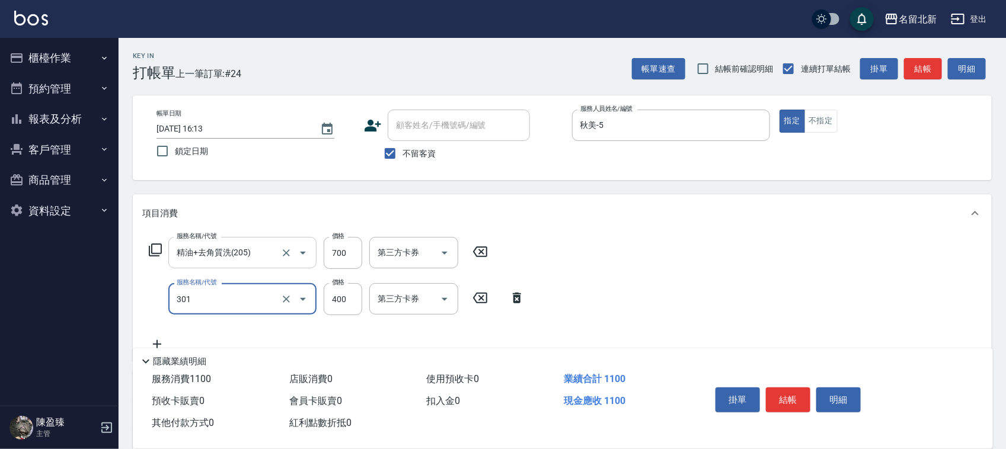
type input "造型剪髮(301)"
type input "350"
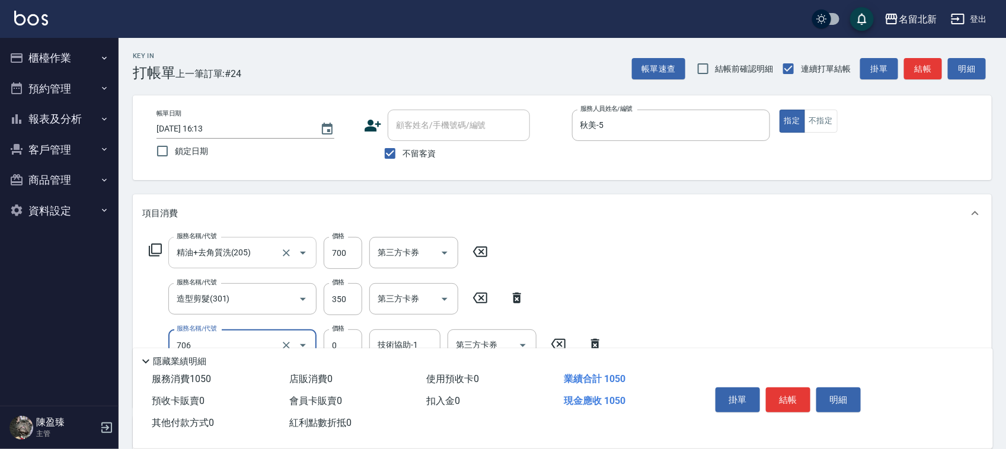
type input "互助60(706)"
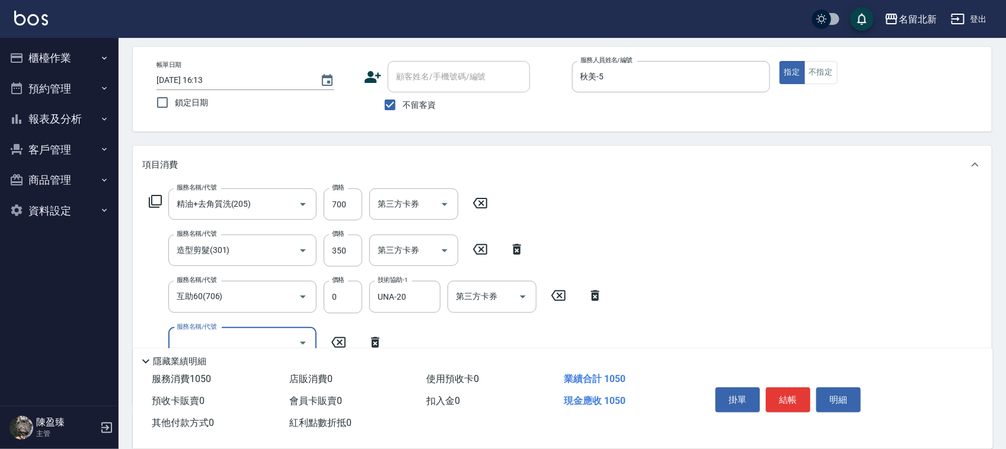
scroll to position [74, 0]
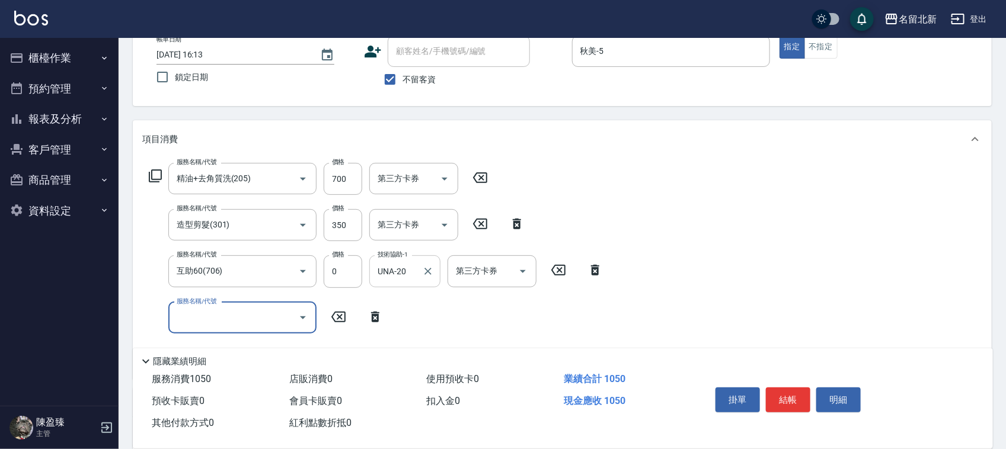
click at [418, 274] on div "UNA-20 技術協助-1" at bounding box center [404, 270] width 71 height 31
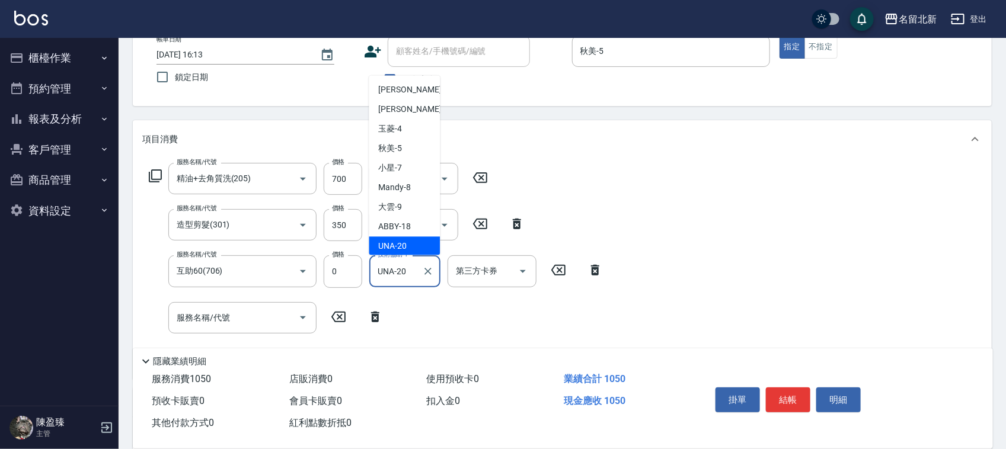
scroll to position [1, 0]
drag, startPoint x: 412, startPoint y: 274, endPoint x: 359, endPoint y: 271, distance: 53.4
click at [359, 271] on div "服務名稱/代號 互助60(706) 服務名稱/代號 價格 0 價格 技術協助-1 UNA-20 技術協助-1 第三方卡券 第三方卡券" at bounding box center [376, 271] width 468 height 32
drag, startPoint x: 393, startPoint y: 271, endPoint x: 366, endPoint y: 270, distance: 27.3
click at [366, 270] on div "服務名稱/代號 互助60(706) 服務名稱/代號 價格 0 價格 技術協助-1 UNA-20 技術協助-1 第三方卡券 第三方卡券" at bounding box center [376, 271] width 468 height 32
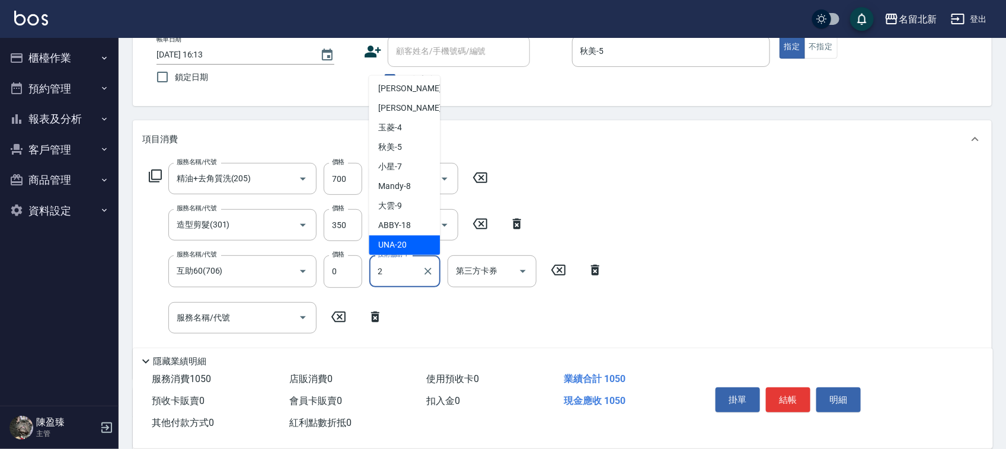
scroll to position [0, 0]
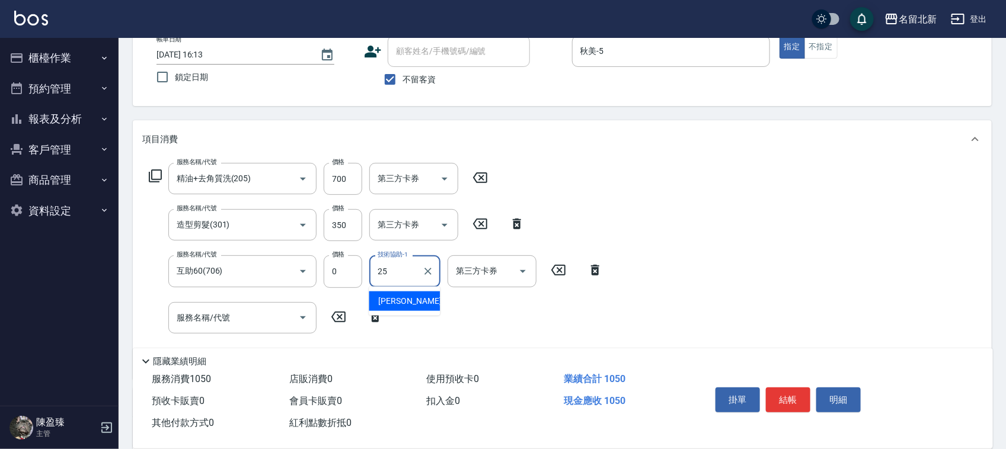
type input "禎禎-25"
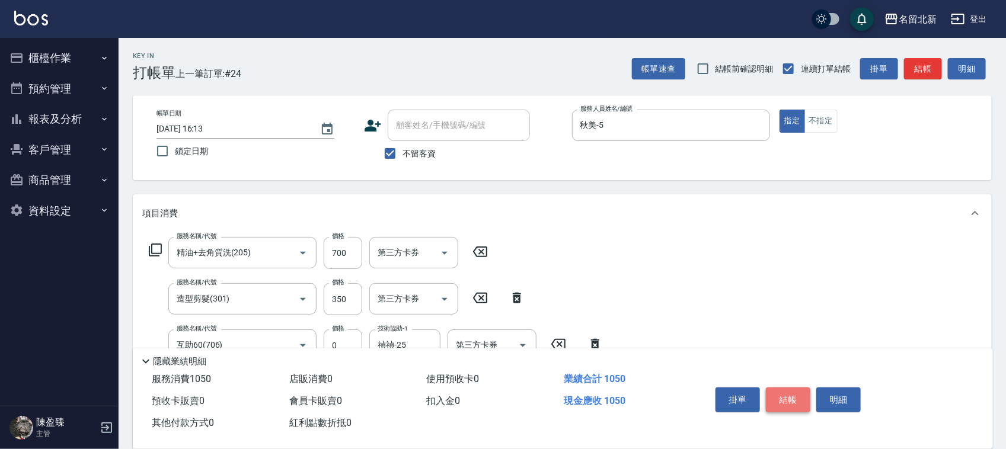
click at [799, 395] on button "結帳" at bounding box center [788, 400] width 44 height 25
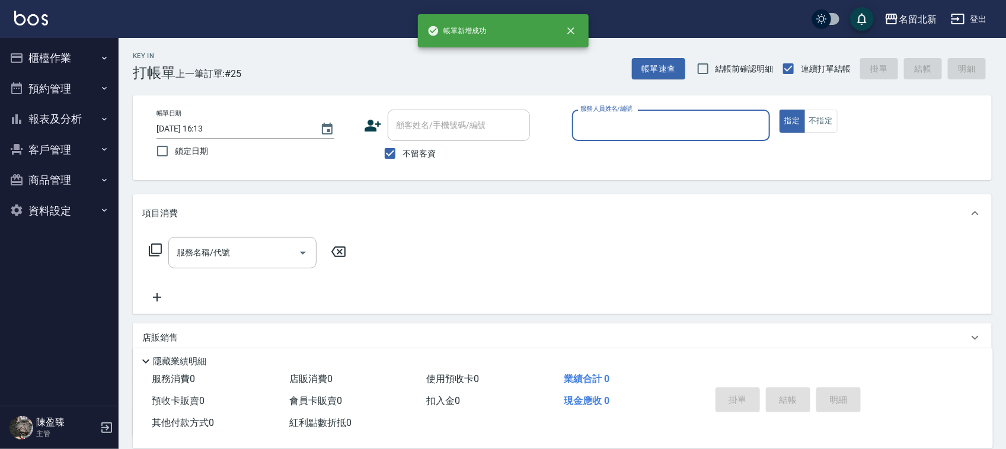
click at [632, 126] on input "服務人員姓名/編號" at bounding box center [670, 125] width 187 height 21
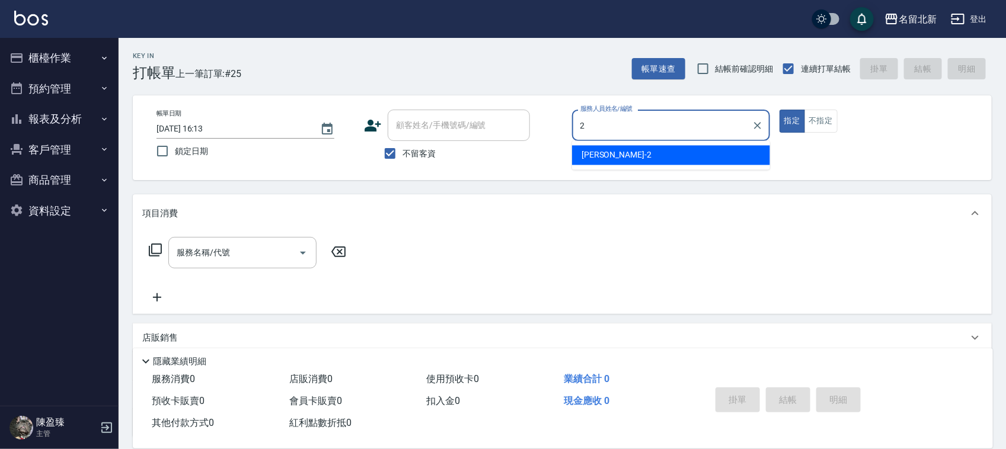
type input "詩芳-2"
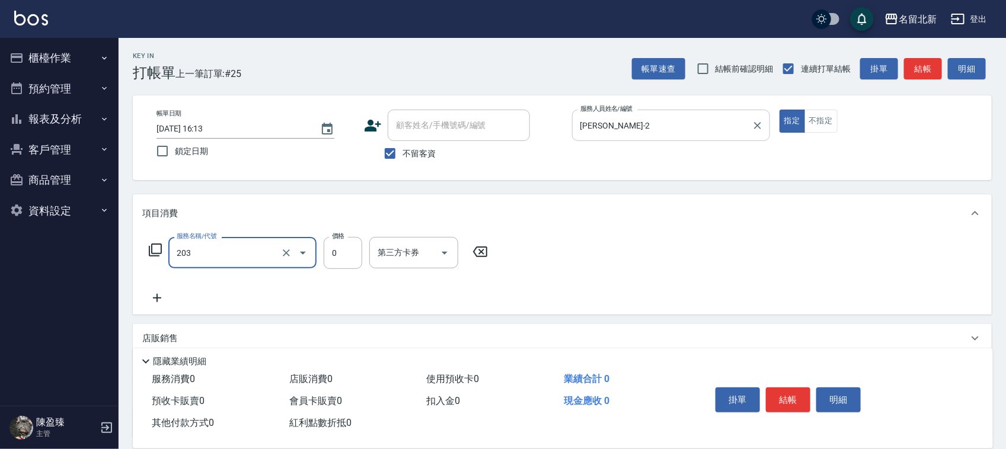
type input "使用洗髮卡(203)"
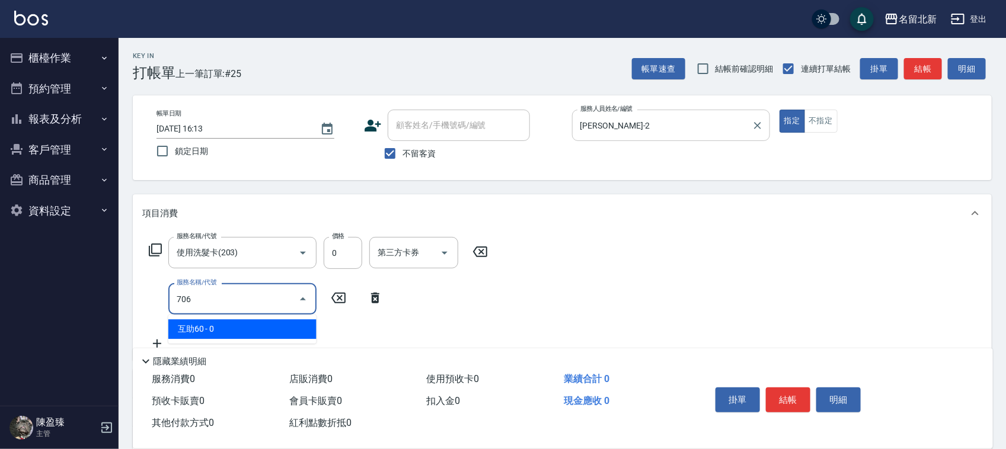
type input "互助60(706)"
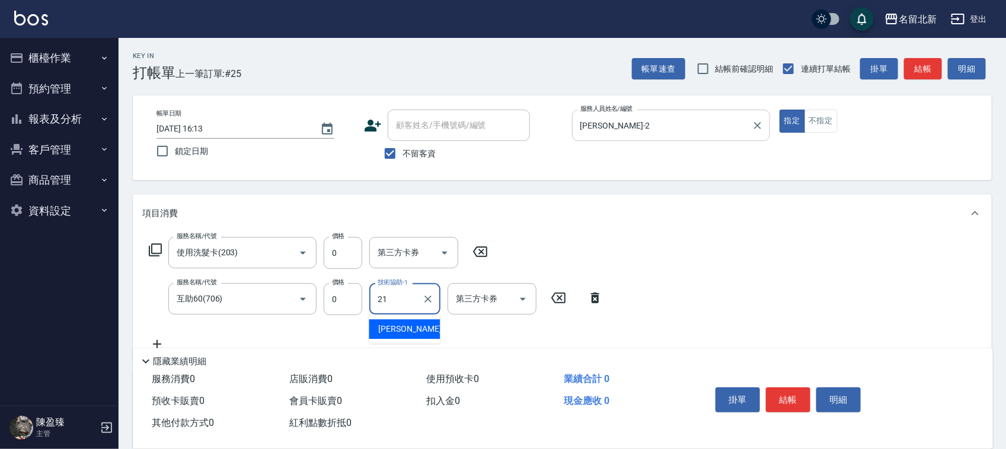
type input "艾莉莎-21"
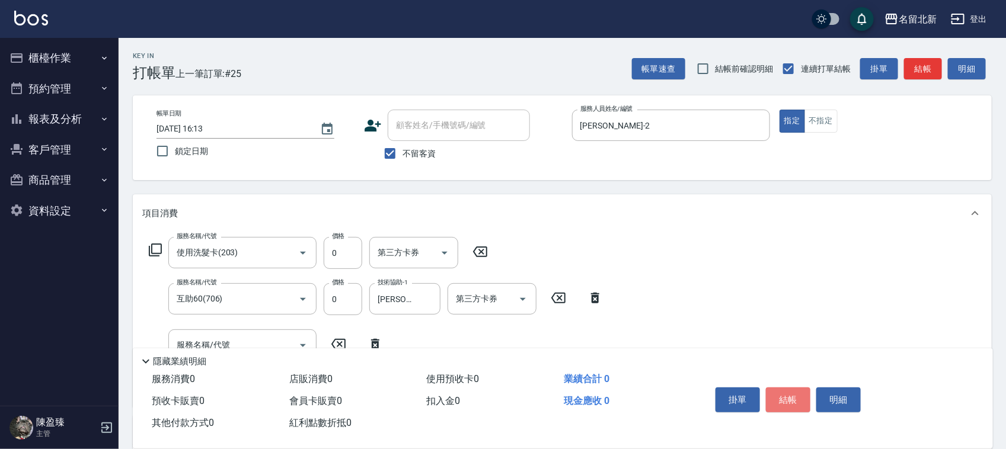
click at [792, 396] on button "結帳" at bounding box center [788, 400] width 44 height 25
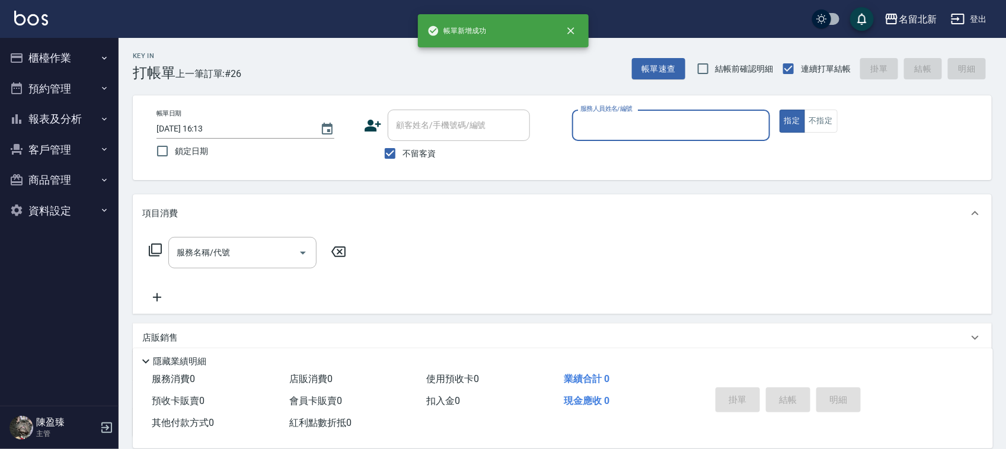
click at [629, 126] on input "服務人員姓名/編號" at bounding box center [670, 125] width 187 height 21
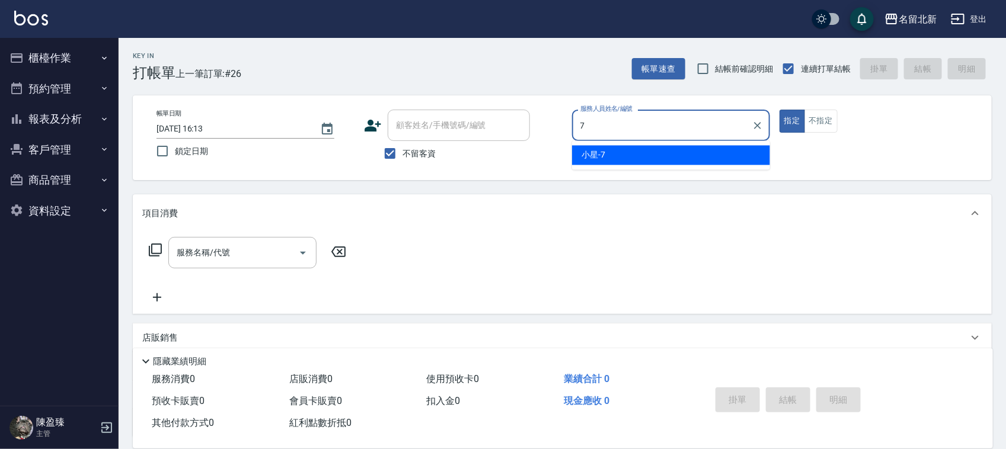
type input "小星-7"
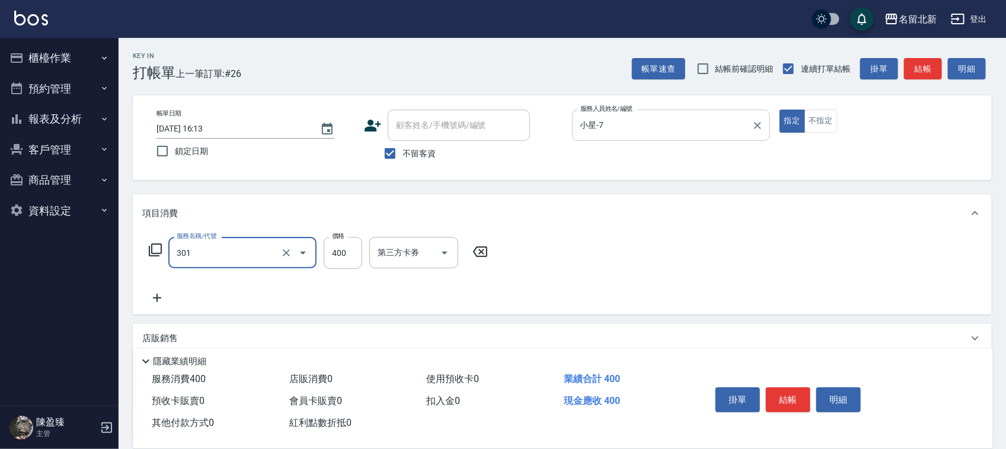
type input "造型剪髮(301)"
type input "380"
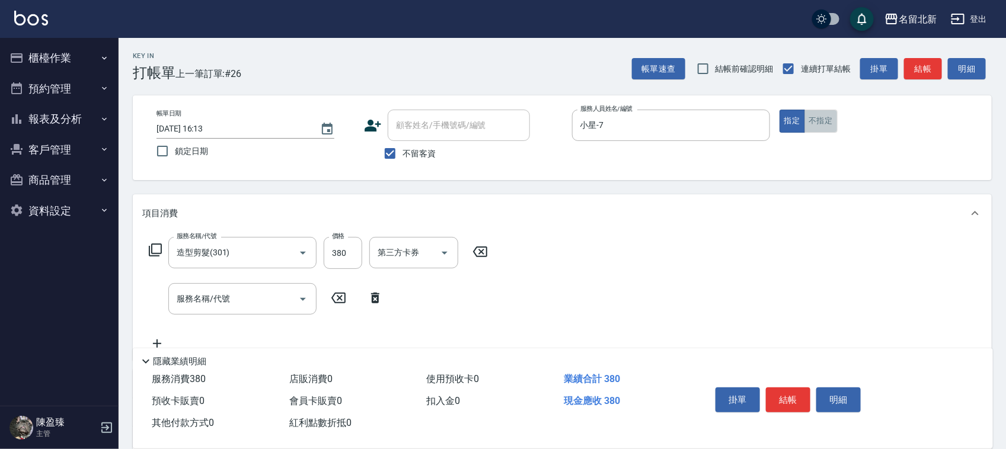
click at [827, 123] on button "不指定" at bounding box center [820, 121] width 33 height 23
click at [796, 395] on button "結帳" at bounding box center [788, 400] width 44 height 25
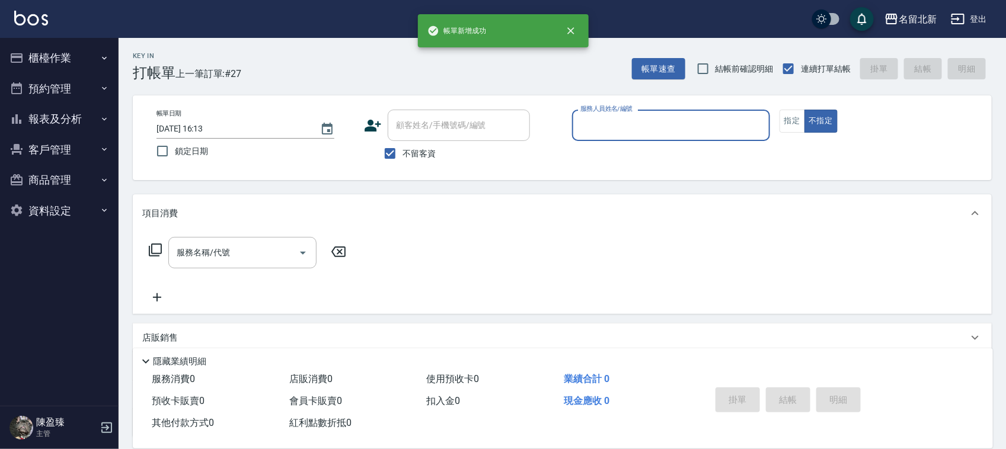
click at [612, 123] on input "服務人員姓名/編號" at bounding box center [670, 125] width 187 height 21
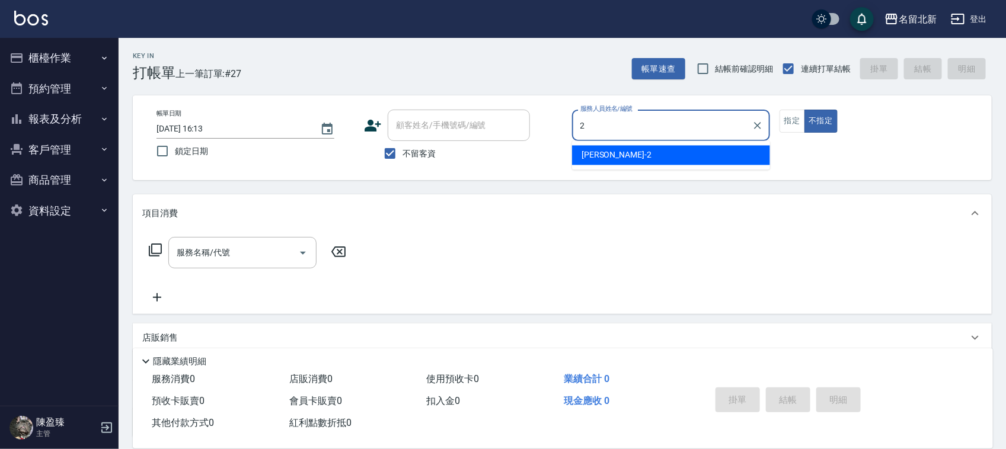
type input "詩芳-2"
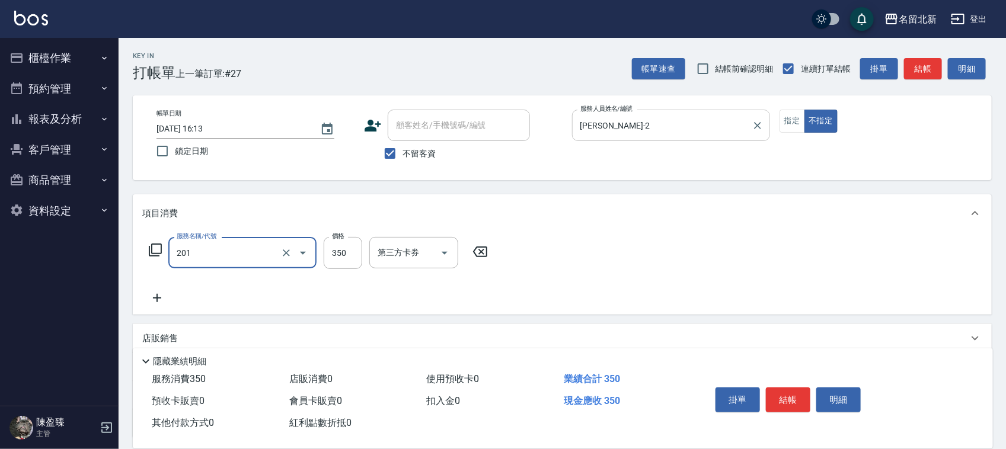
type input "一般洗髮(201)"
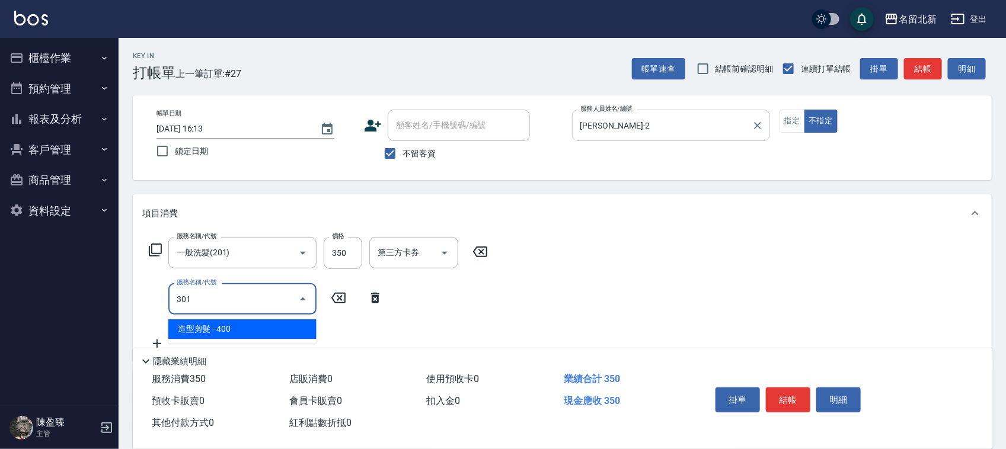
type input "造型剪髮(301)"
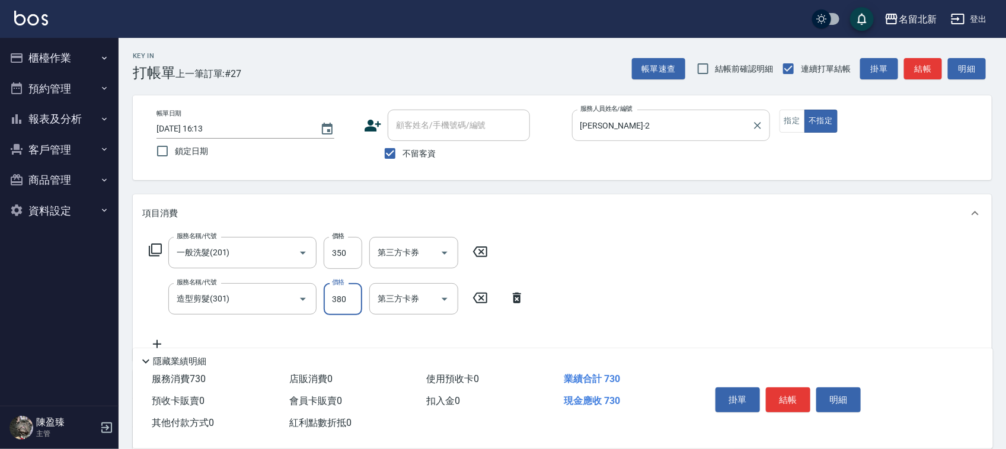
type input "380"
click at [785, 119] on button "指定" at bounding box center [791, 121] width 25 height 23
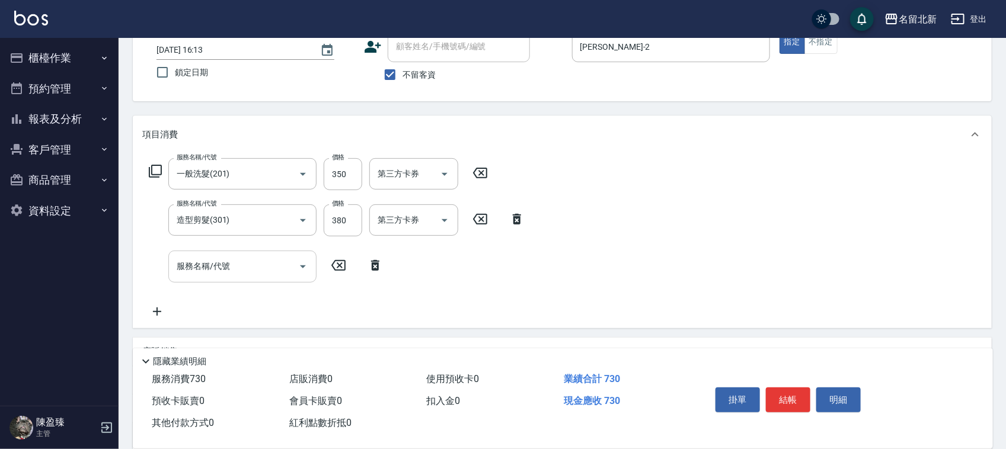
scroll to position [193, 0]
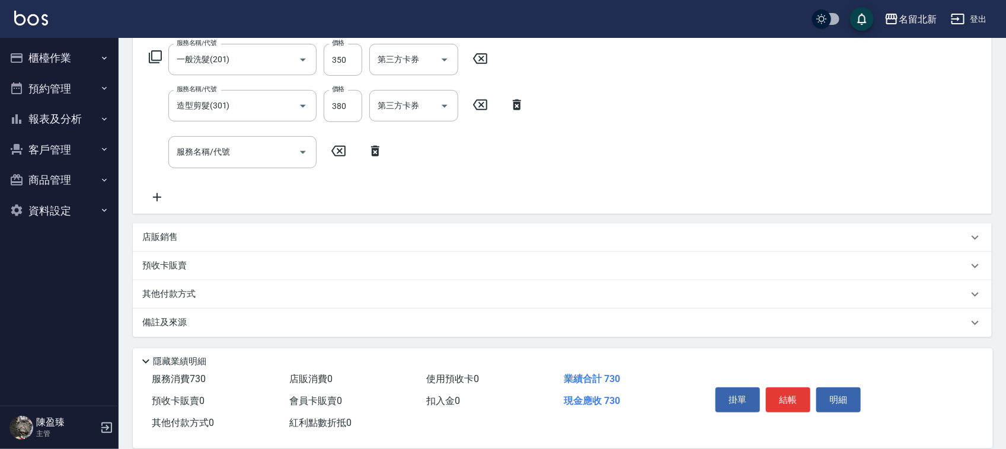
click at [196, 288] on p "其他付款方式" at bounding box center [171, 294] width 59 height 13
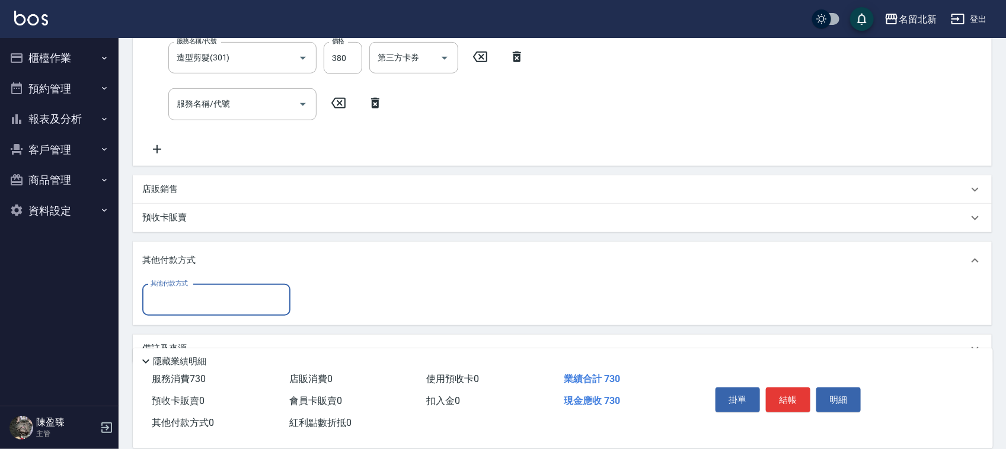
scroll to position [267, 0]
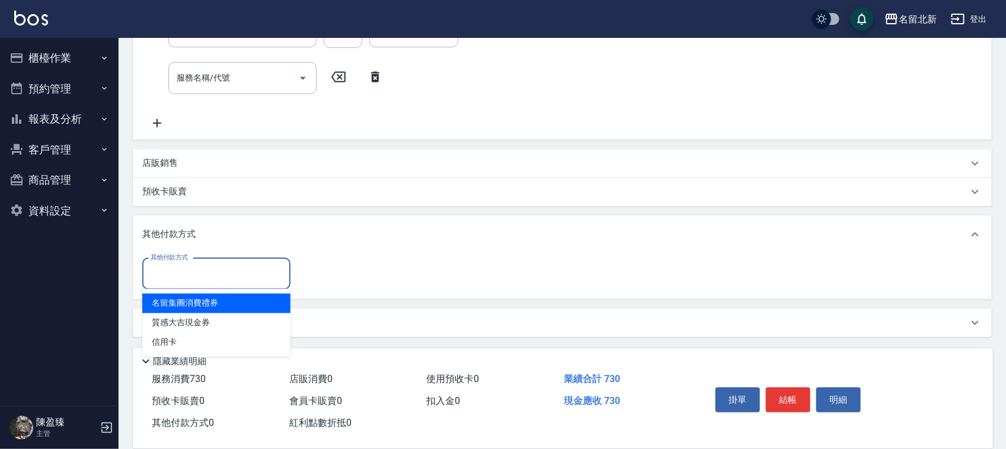
drag, startPoint x: 184, startPoint y: 268, endPoint x: 201, endPoint y: 304, distance: 39.8
click at [184, 270] on input "其他付款方式" at bounding box center [216, 274] width 137 height 21
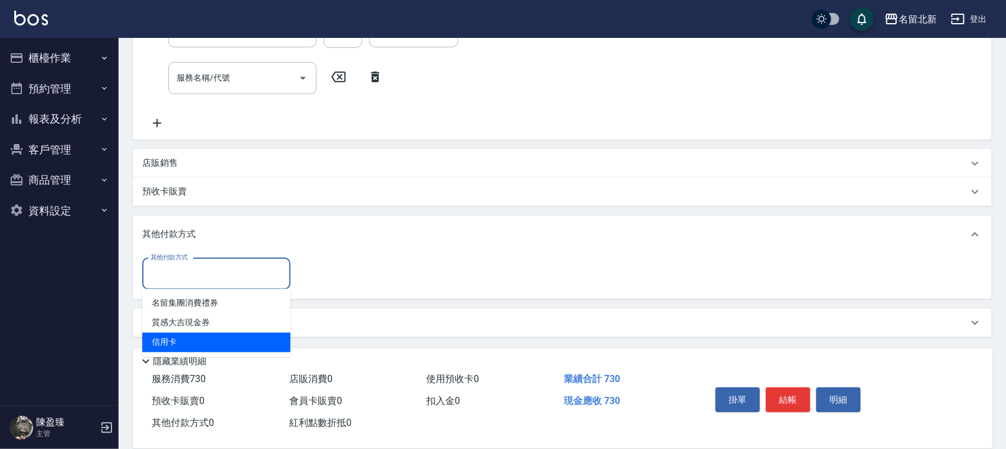
click at [191, 341] on span "信用卡" at bounding box center [216, 343] width 148 height 20
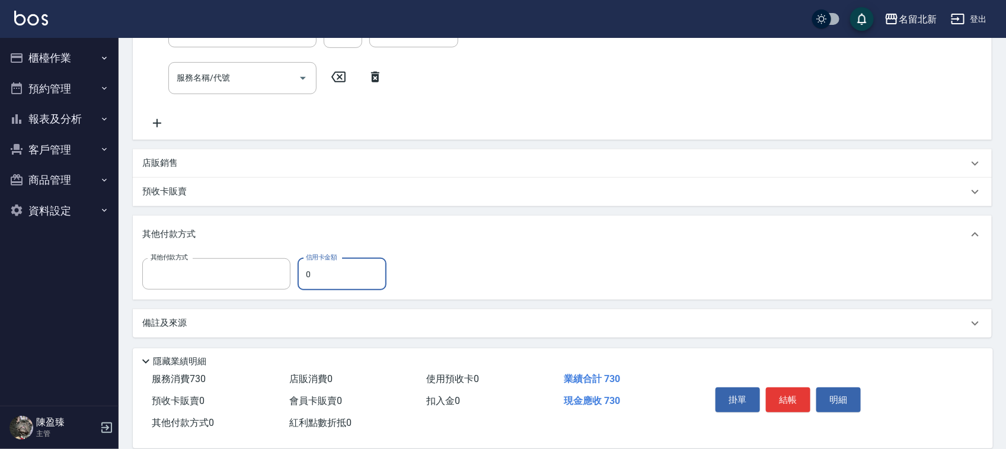
type input "信用卡"
drag, startPoint x: 328, startPoint y: 270, endPoint x: 277, endPoint y: 276, distance: 51.4
click at [277, 276] on div "其他付款方式 信用卡 其他付款方式 信用卡金額 0 信用卡金額" at bounding box center [267, 274] width 251 height 32
type input "730"
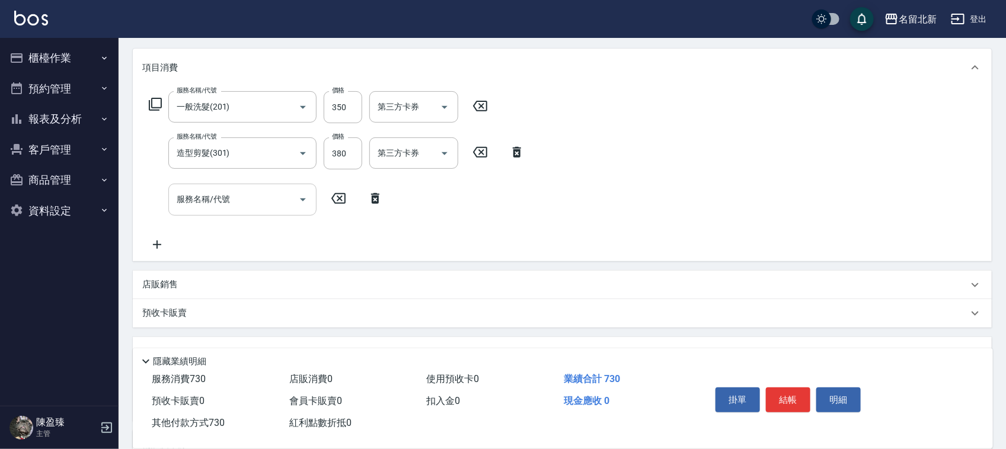
scroll to position [119, 0]
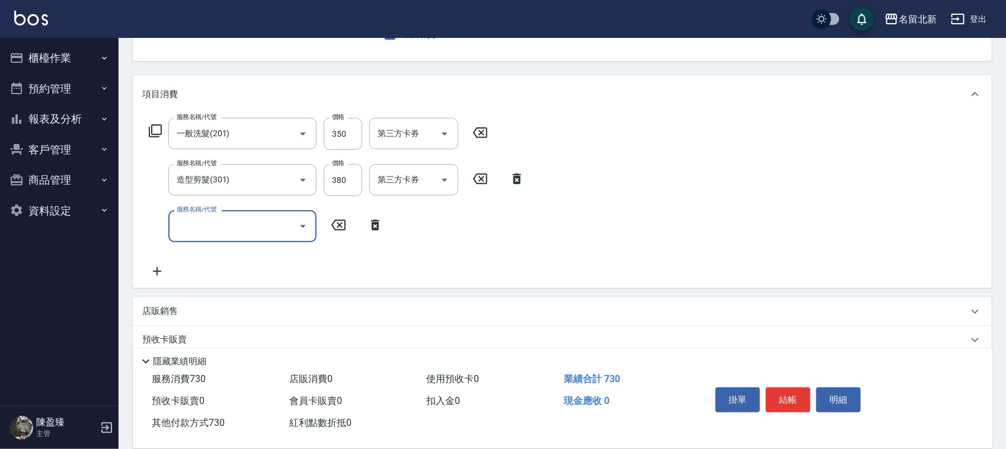
click at [241, 231] on input "服務名稱/代號" at bounding box center [234, 226] width 120 height 21
type input "7"
type input "0"
type input "互助50(705)"
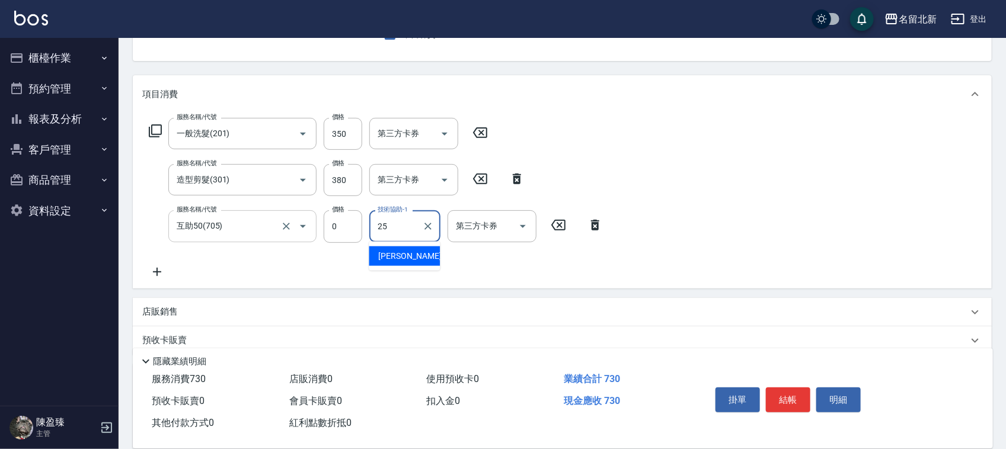
type input "禎禎-25"
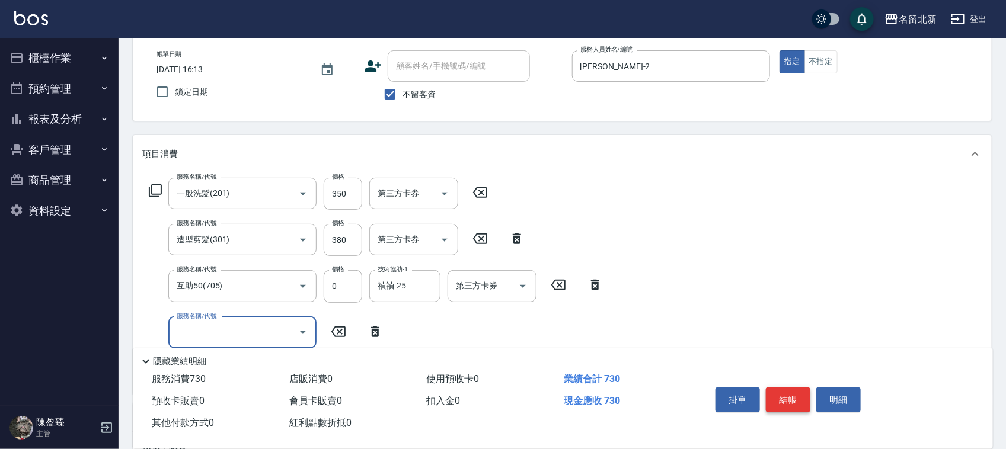
scroll to position [0, 0]
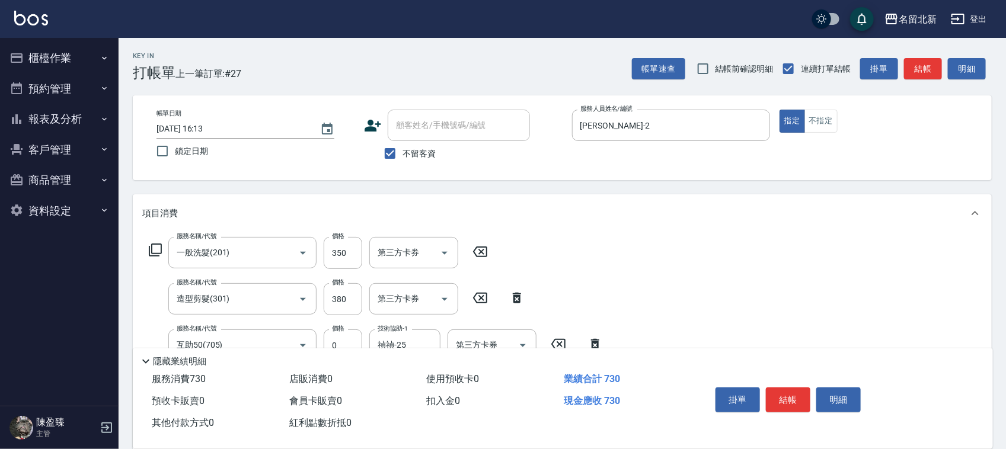
click at [783, 394] on button "結帳" at bounding box center [788, 400] width 44 height 25
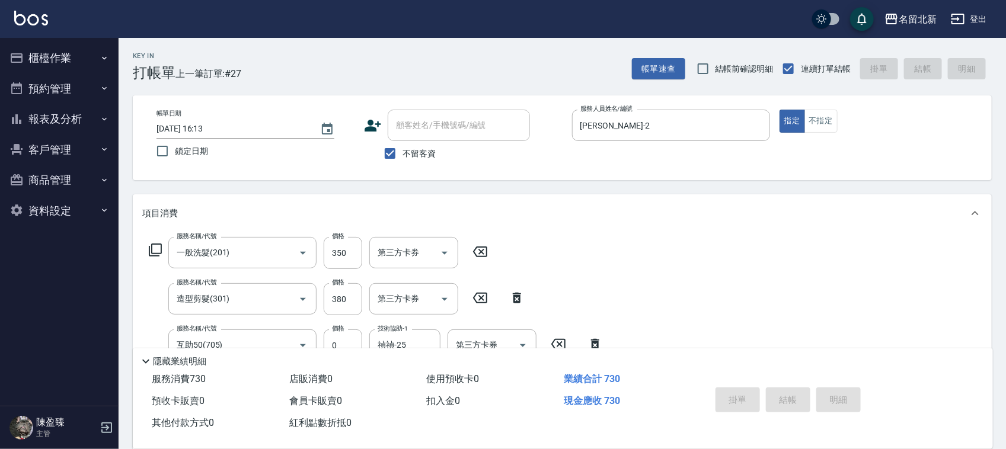
type input "2025/09/26 16:14"
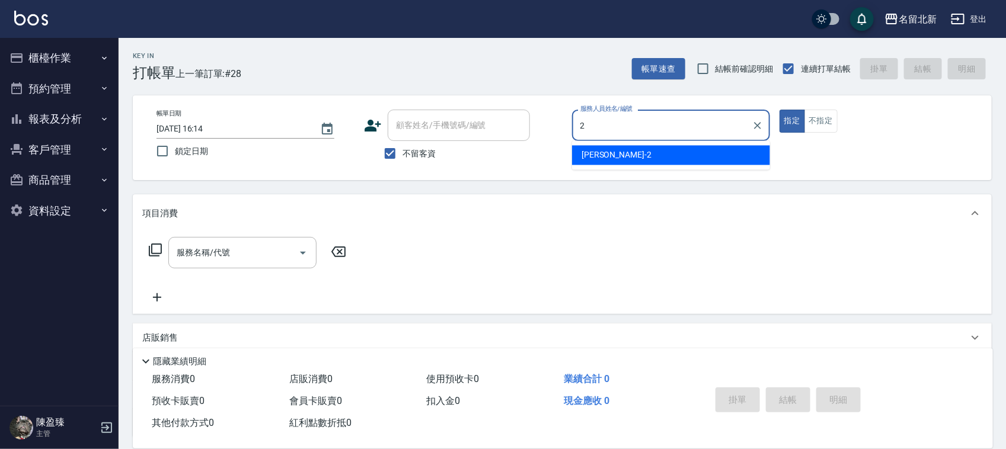
type input "詩芳-2"
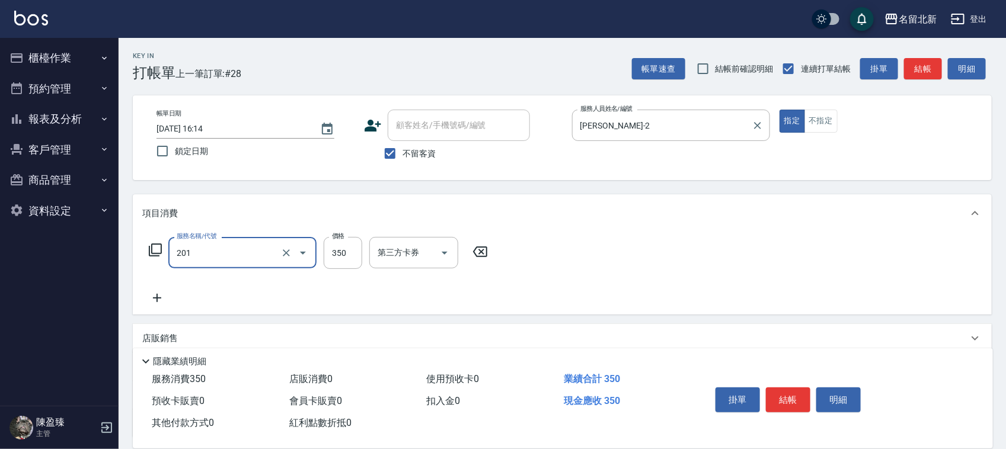
type input "一般洗髮(201)"
type input "100"
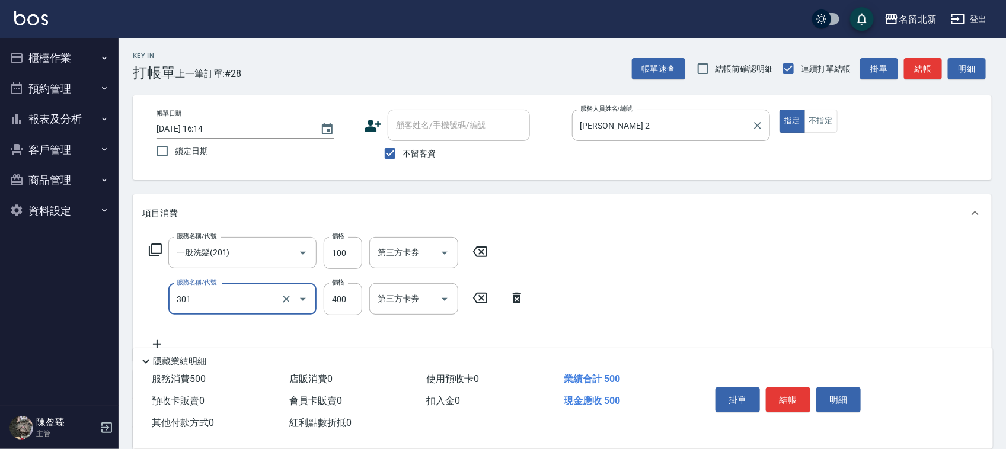
type input "造型剪髮(301)"
type input "350"
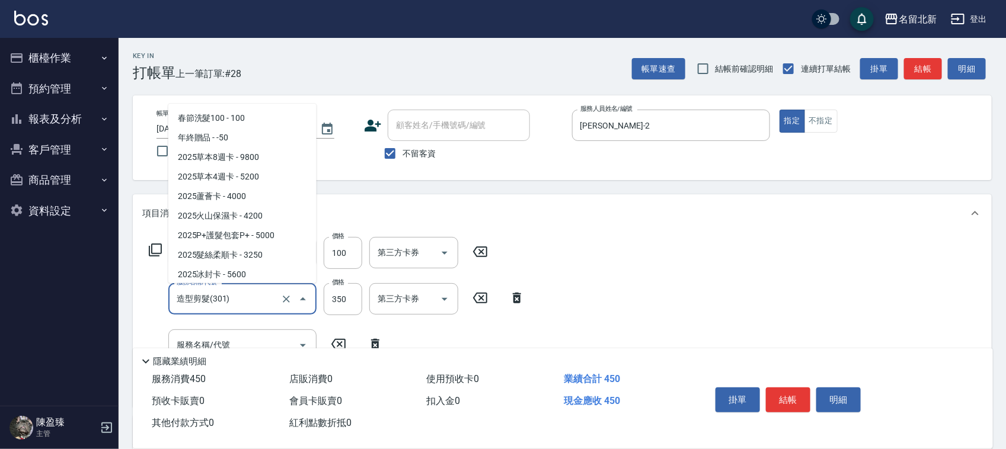
click at [226, 302] on input "造型剪髮(301)" at bounding box center [226, 299] width 104 height 21
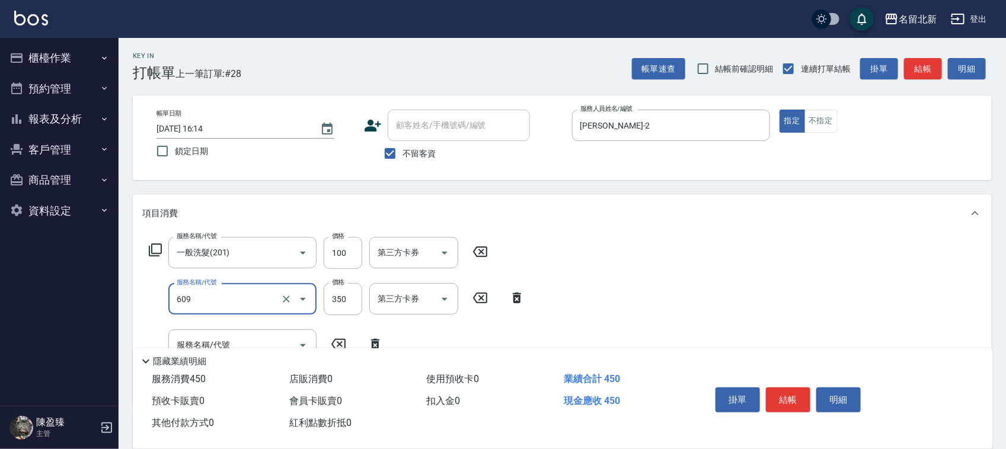
type input "頭皮隔離(609)"
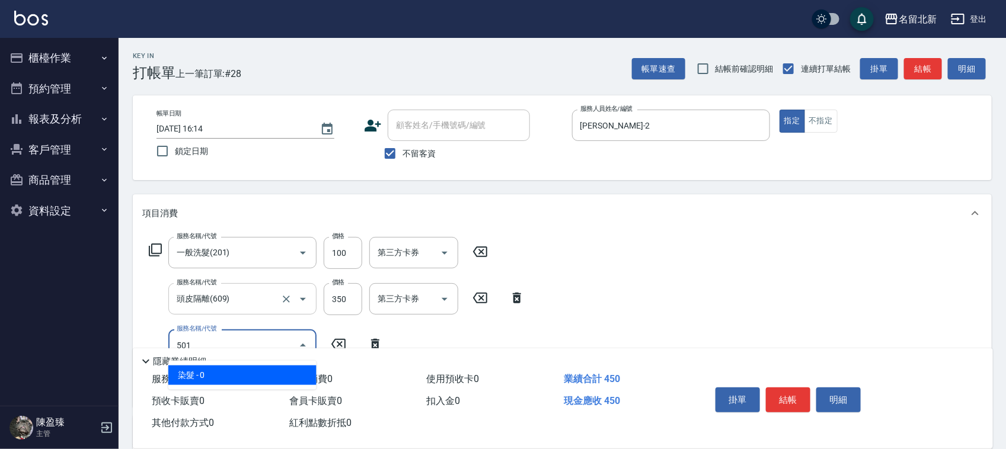
type input "染髮(501)"
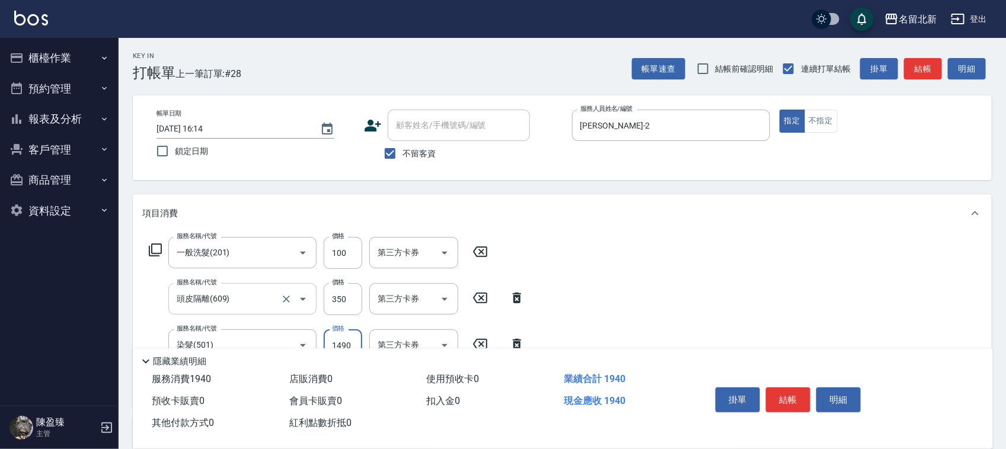
type input "1490"
type input "互助100(710)"
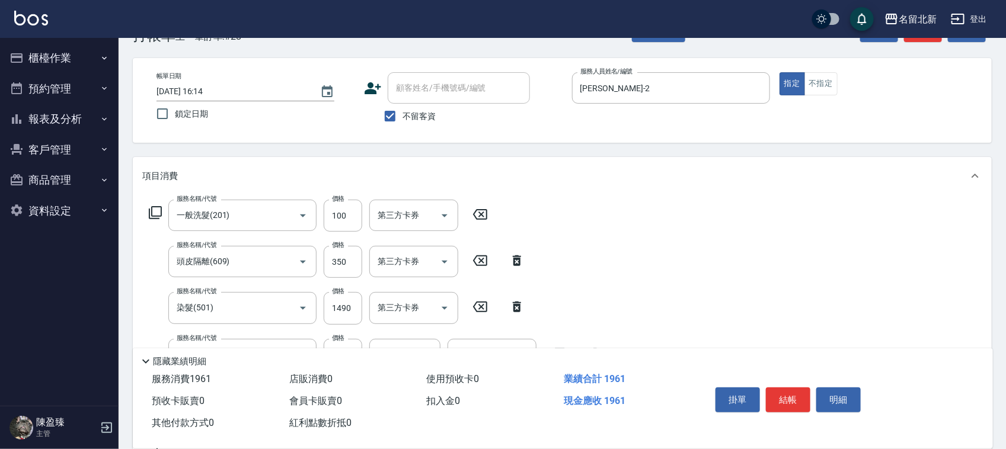
scroll to position [74, 0]
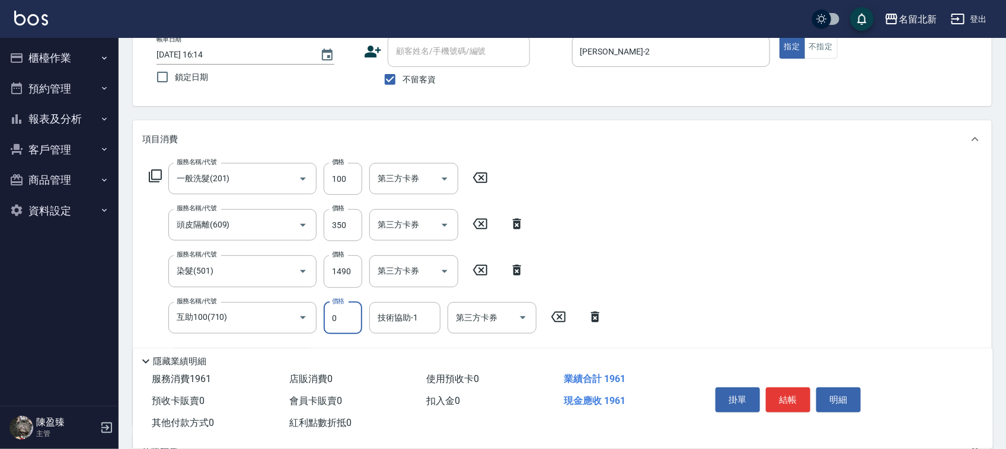
type input "0"
type input "艾莉莎-21"
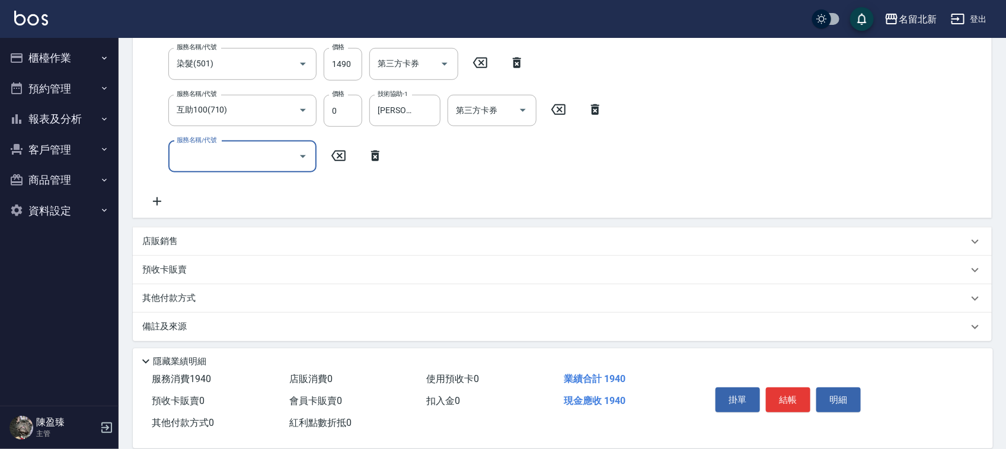
scroll to position [286, 0]
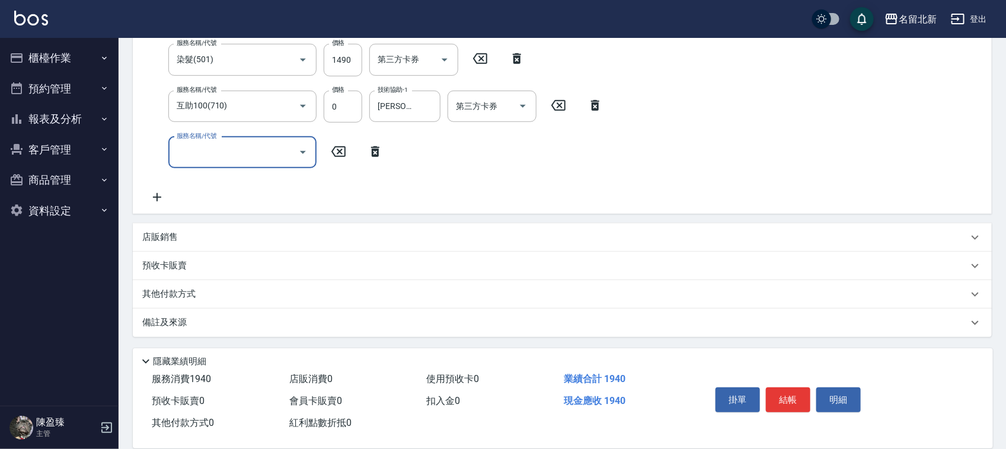
click at [178, 290] on p "其他付款方式" at bounding box center [171, 294] width 59 height 13
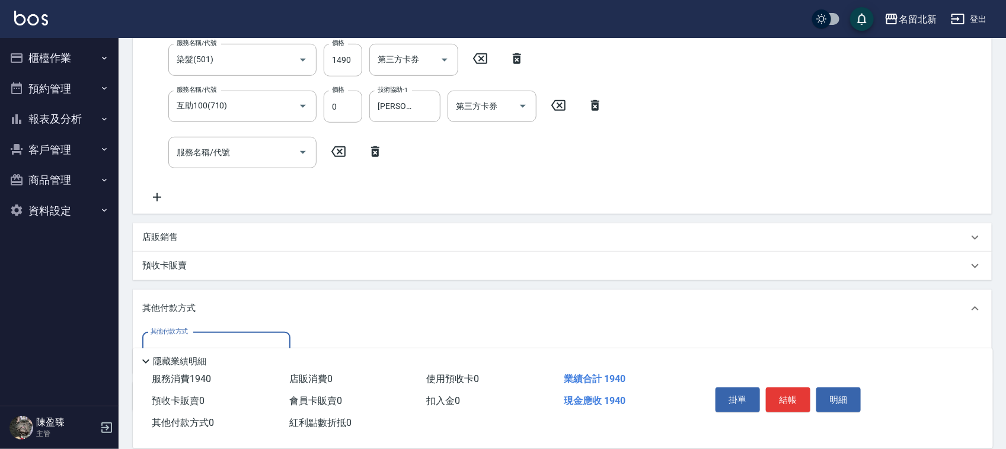
scroll to position [360, 0]
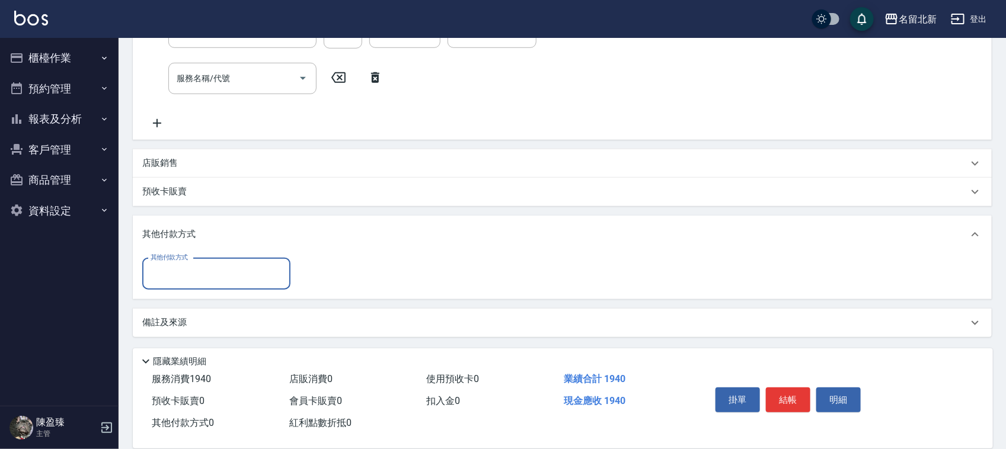
click at [178, 277] on input "其他付款方式" at bounding box center [216, 274] width 137 height 21
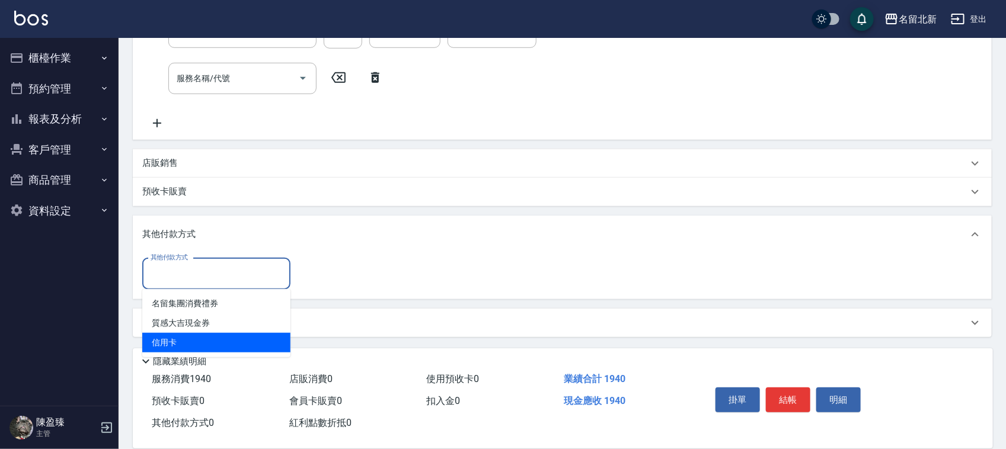
click at [178, 344] on span "信用卡" at bounding box center [216, 343] width 148 height 20
type input "信用卡"
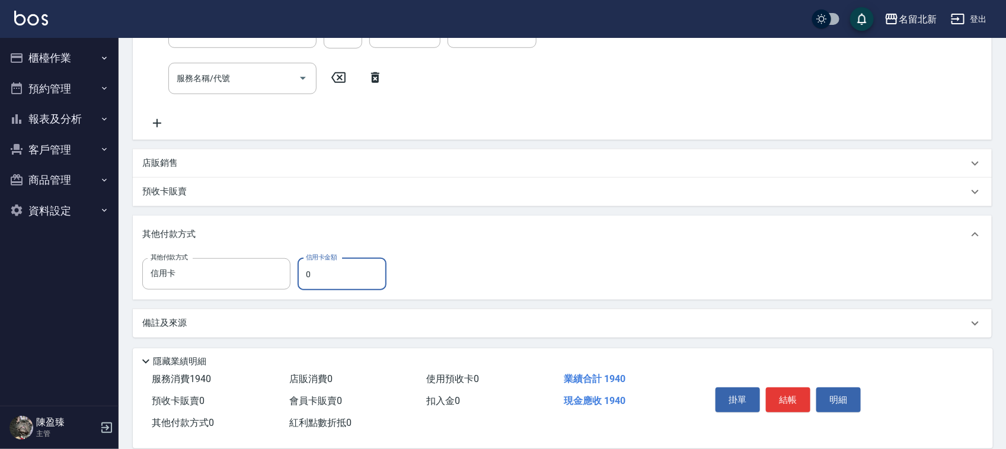
drag, startPoint x: 301, startPoint y: 277, endPoint x: 327, endPoint y: 267, distance: 27.7
click at [324, 271] on input "0" at bounding box center [341, 274] width 89 height 32
type input "1940"
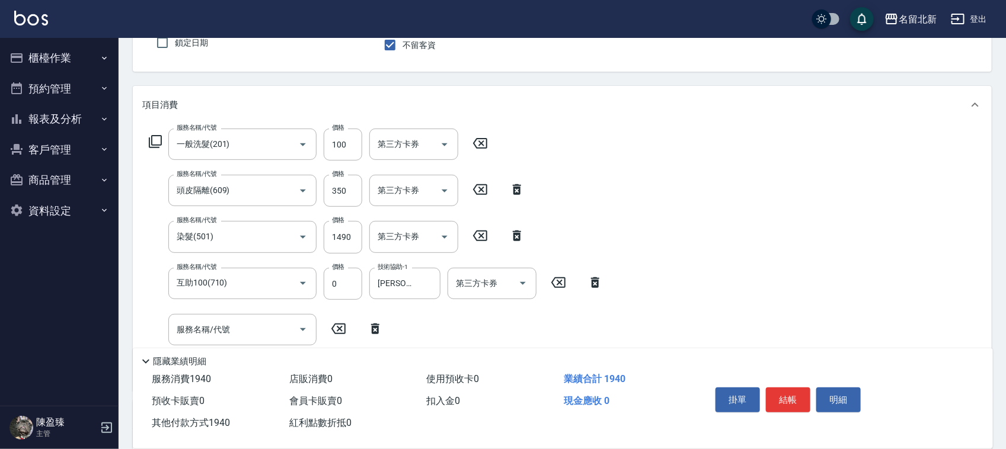
scroll to position [0, 0]
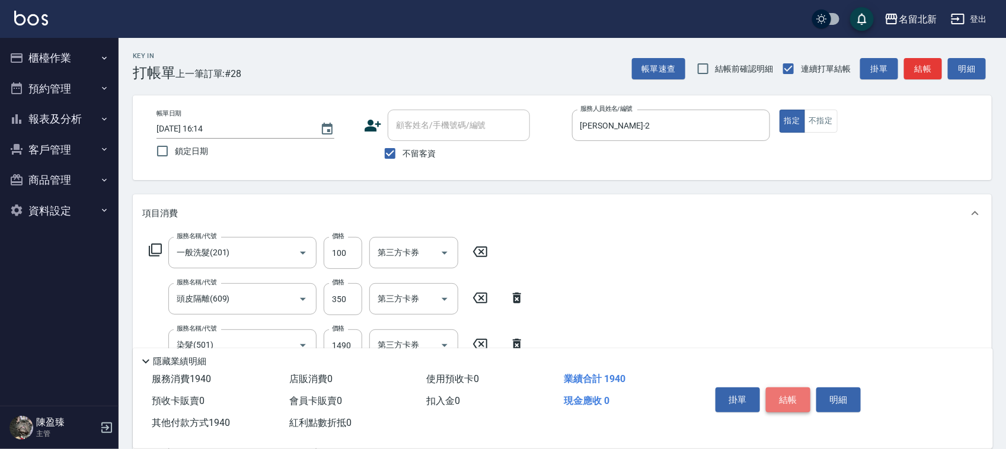
click at [793, 389] on button "結帳" at bounding box center [788, 400] width 44 height 25
